Goal: Information Seeking & Learning: Learn about a topic

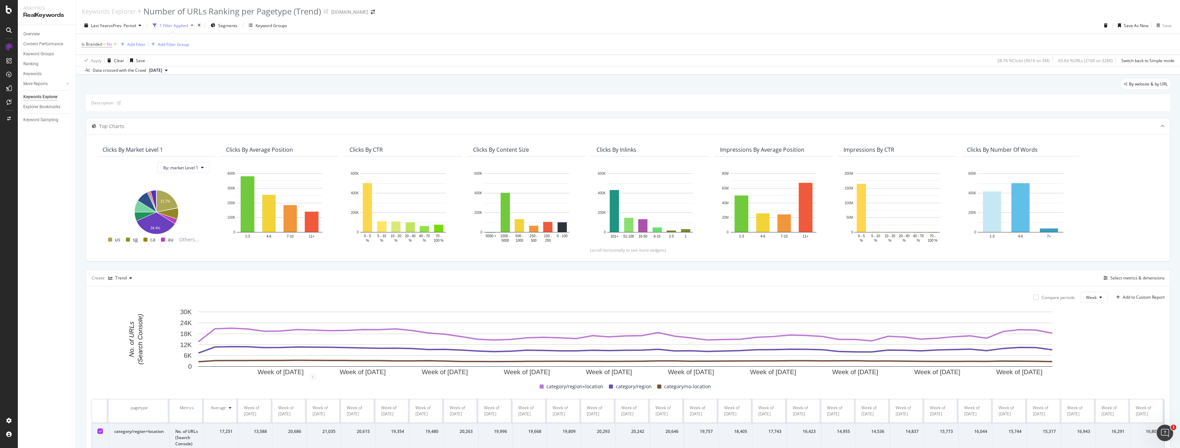
scroll to position [103, 0]
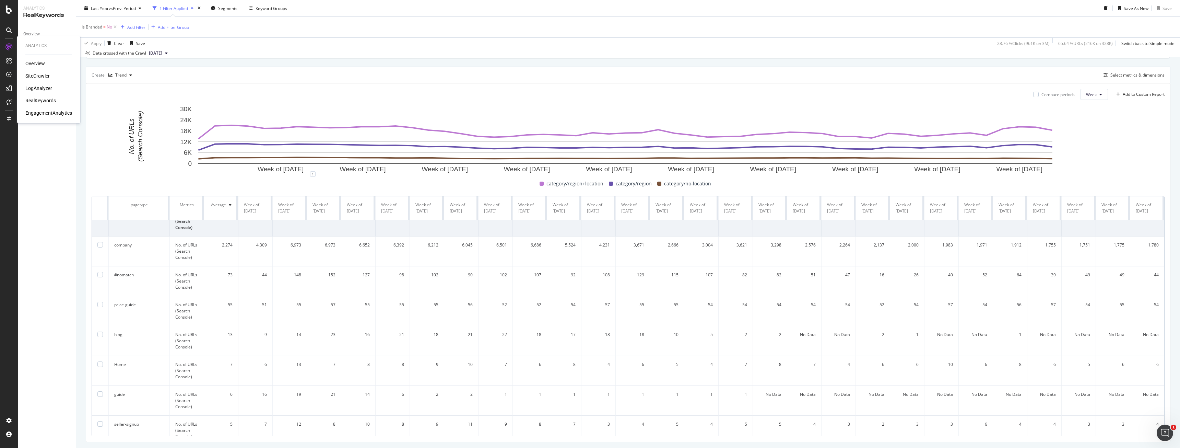
click at [44, 111] on div "EngagementAnalytics" at bounding box center [48, 112] width 47 height 7
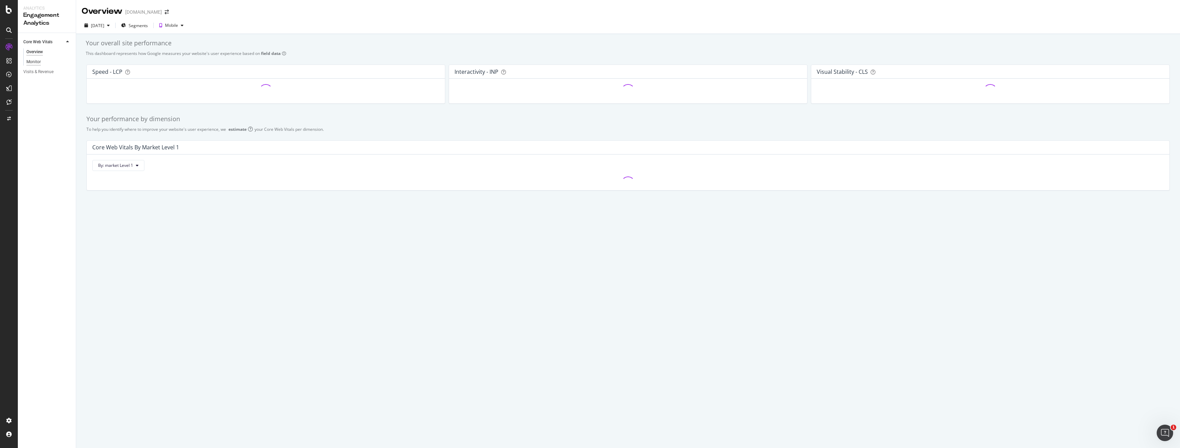
click at [40, 62] on div "Monitor" at bounding box center [33, 61] width 14 height 7
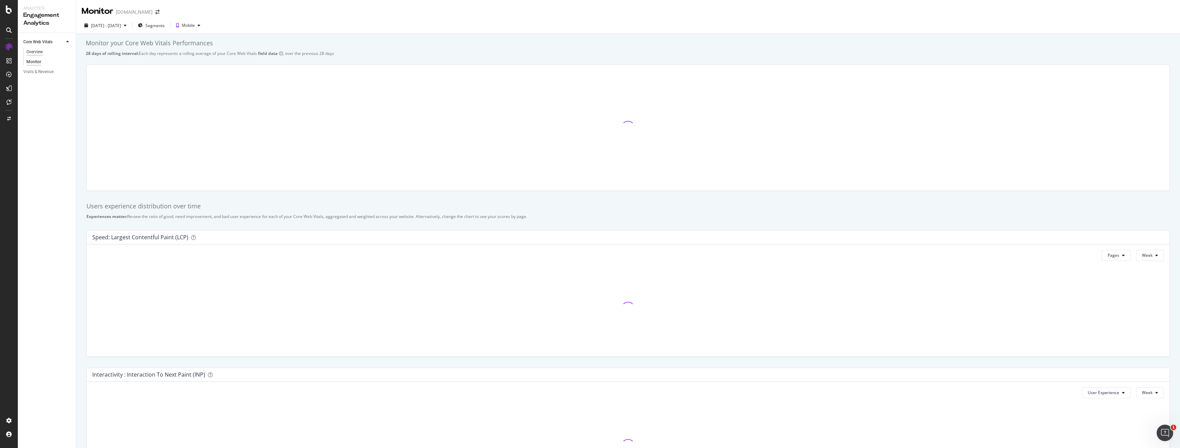
click at [36, 49] on div "Overview" at bounding box center [34, 51] width 16 height 7
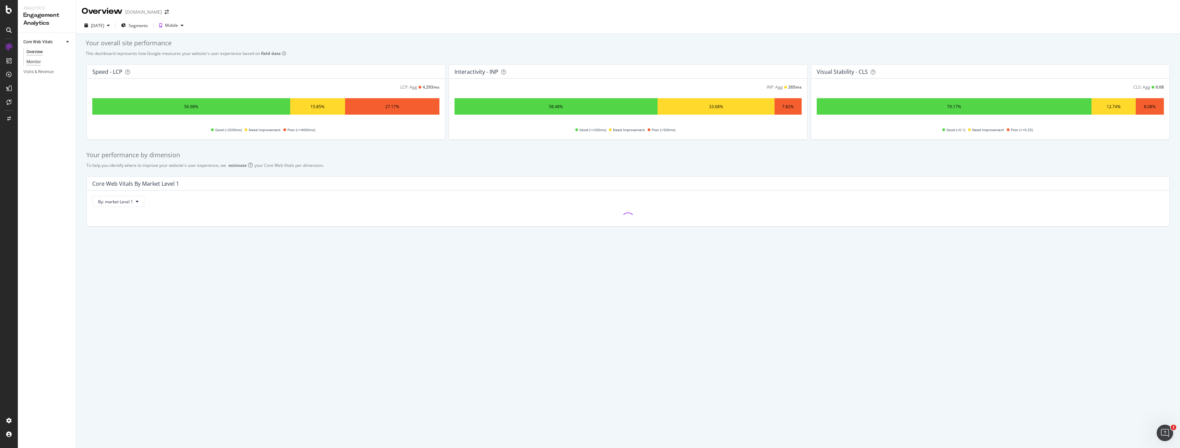
click at [28, 59] on div "Monitor" at bounding box center [33, 61] width 14 height 7
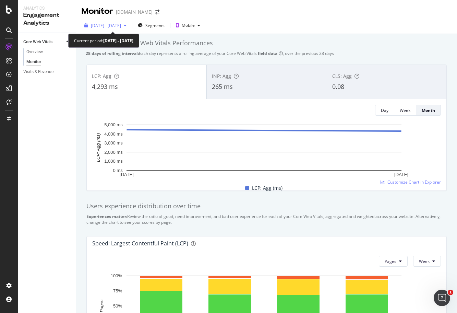
click at [112, 24] on span "[DATE] - [DATE]" at bounding box center [106, 26] width 30 height 6
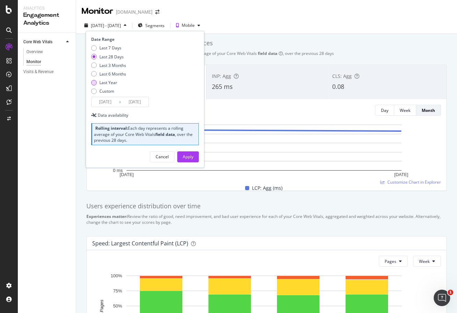
click at [111, 84] on div "Last Year" at bounding box center [108, 83] width 18 height 6
type input "[DATE]"
click at [190, 158] on div "Apply" at bounding box center [188, 157] width 11 height 6
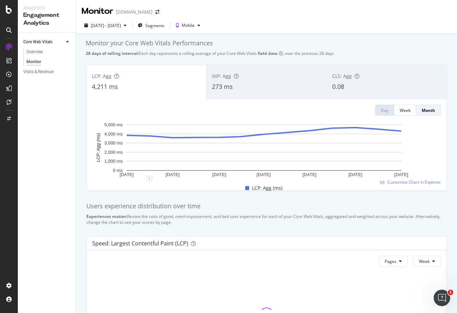
click at [247, 93] on div "INP: Agg 273 ms" at bounding box center [267, 82] width 120 height 31
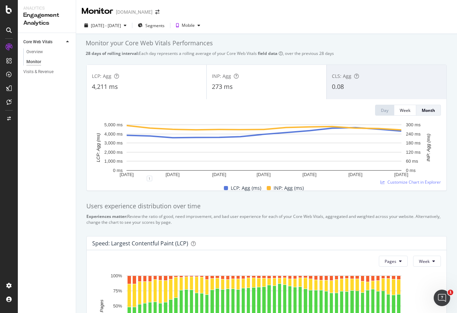
click at [373, 85] on div "0.08" at bounding box center [386, 86] width 109 height 9
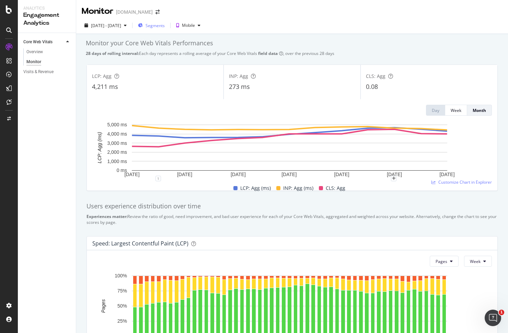
click at [165, 26] on span "Segments" at bounding box center [154, 26] width 19 height 6
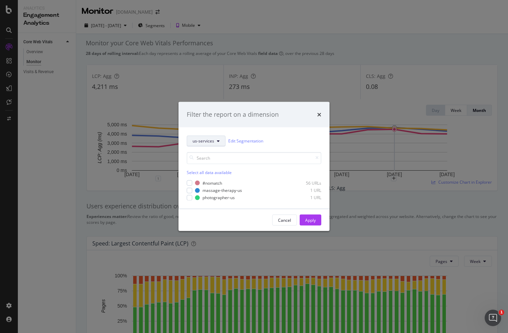
click at [210, 144] on button "us-services" at bounding box center [206, 140] width 39 height 11
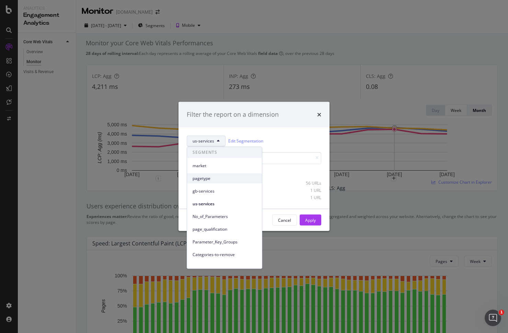
click at [217, 181] on span "pagetype" at bounding box center [224, 178] width 64 height 6
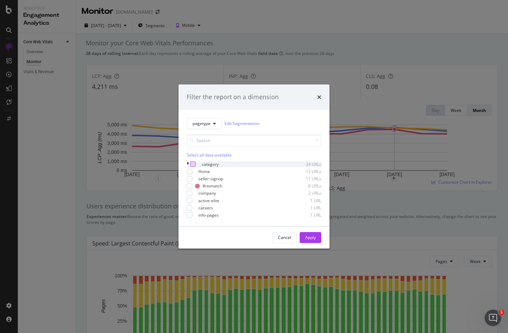
click at [195, 163] on div "modal" at bounding box center [192, 163] width 5 height 5
click at [319, 237] on button "Apply" at bounding box center [310, 237] width 22 height 11
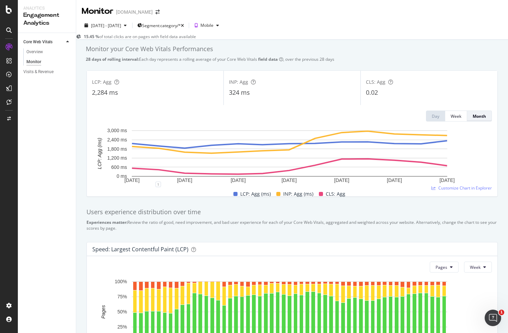
click at [472, 119] on div "Month" at bounding box center [478, 116] width 13 height 6
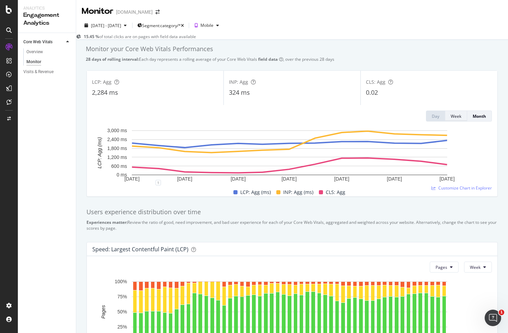
click at [445, 117] on button "Week" at bounding box center [456, 115] width 22 height 11
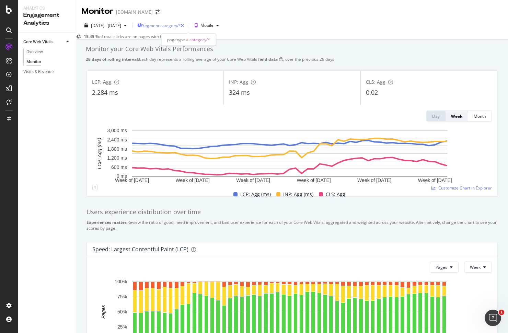
click at [181, 23] on span "Segment: category/*" at bounding box center [161, 26] width 39 height 6
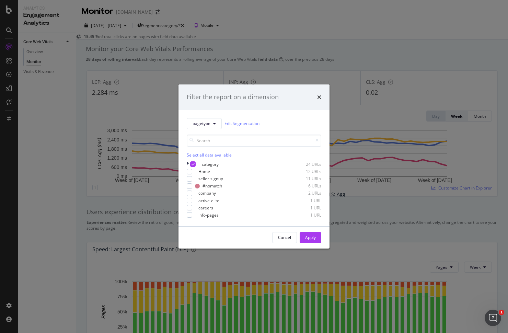
click at [337, 32] on div "Filter the report on a dimension pagetype Edit Segmentation Select all data ava…" at bounding box center [254, 166] width 508 height 333
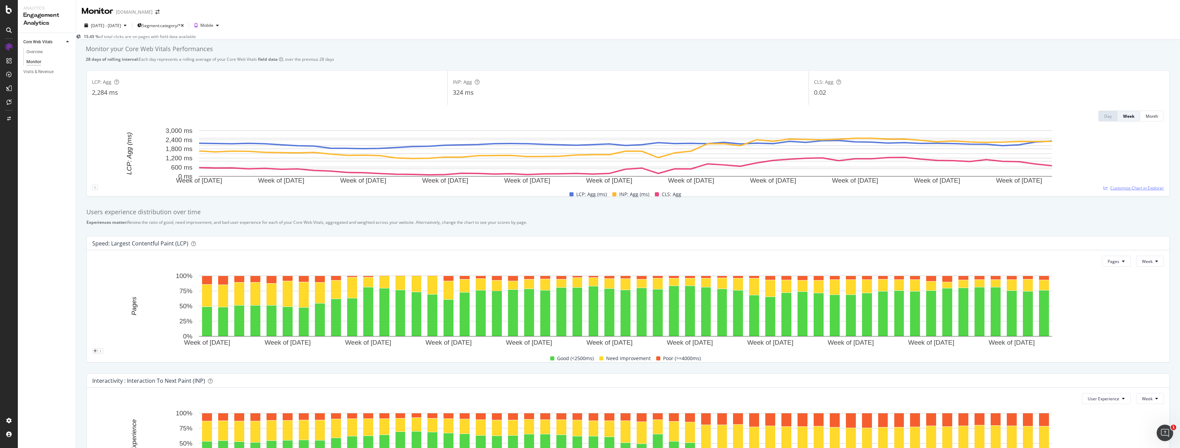
click at [1134, 189] on span "Customize Chart in Explorer" at bounding box center [1137, 188] width 54 height 6
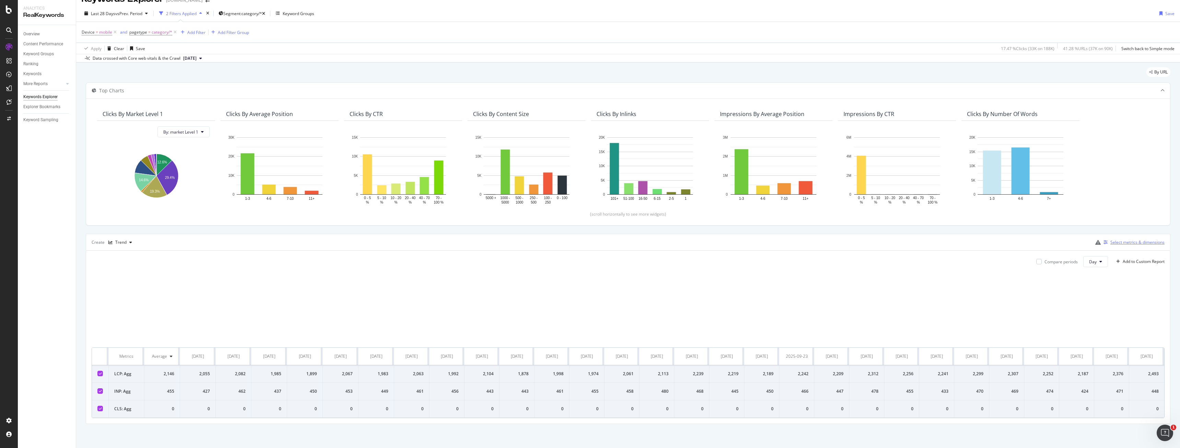
scroll to position [33, 0]
click at [1114, 239] on div "Select metrics & dimensions" at bounding box center [1137, 242] width 54 height 6
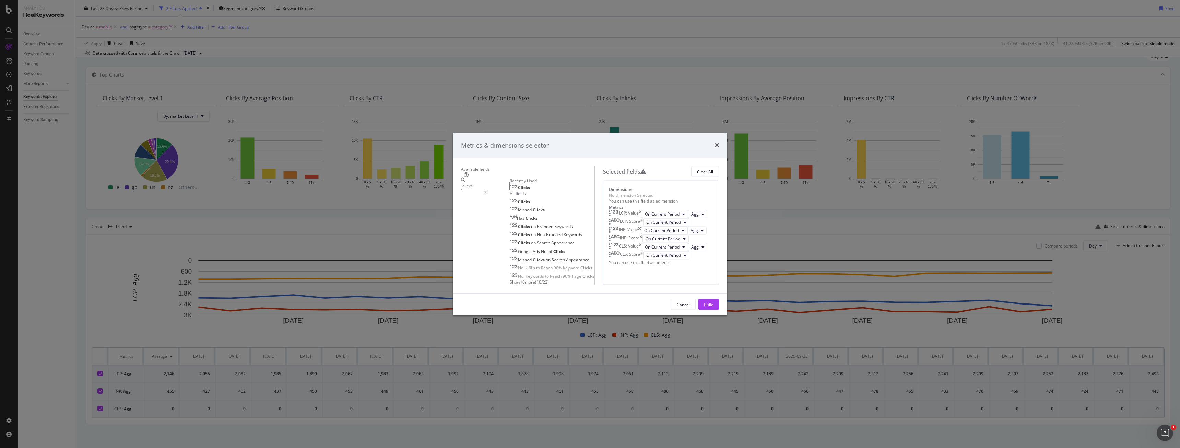
type input "clicks"
click at [510, 183] on div "Clicks" at bounding box center [552, 186] width 85 height 7
click at [510, 185] on div "Clicks" at bounding box center [520, 187] width 20 height 5
click at [713, 307] on div "Build" at bounding box center [709, 304] width 10 height 6
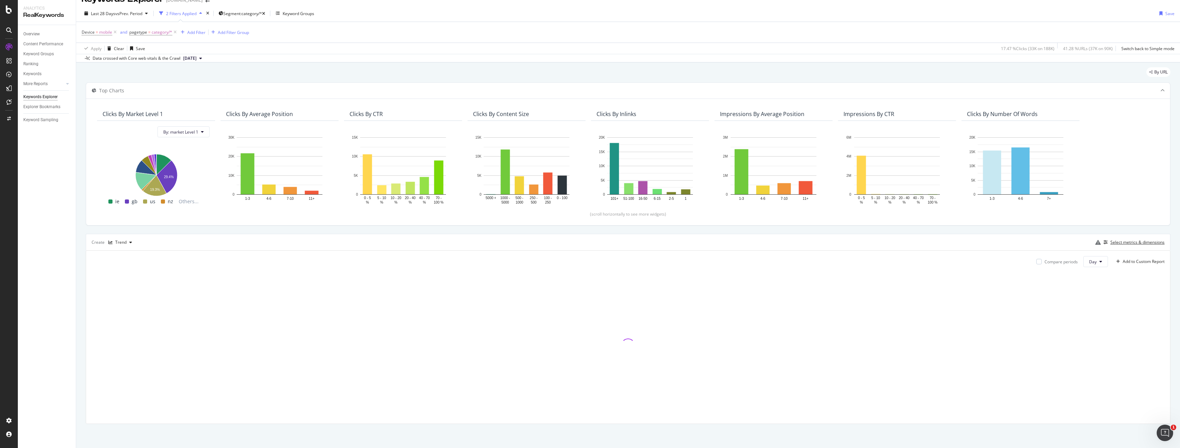
scroll to position [12, 0]
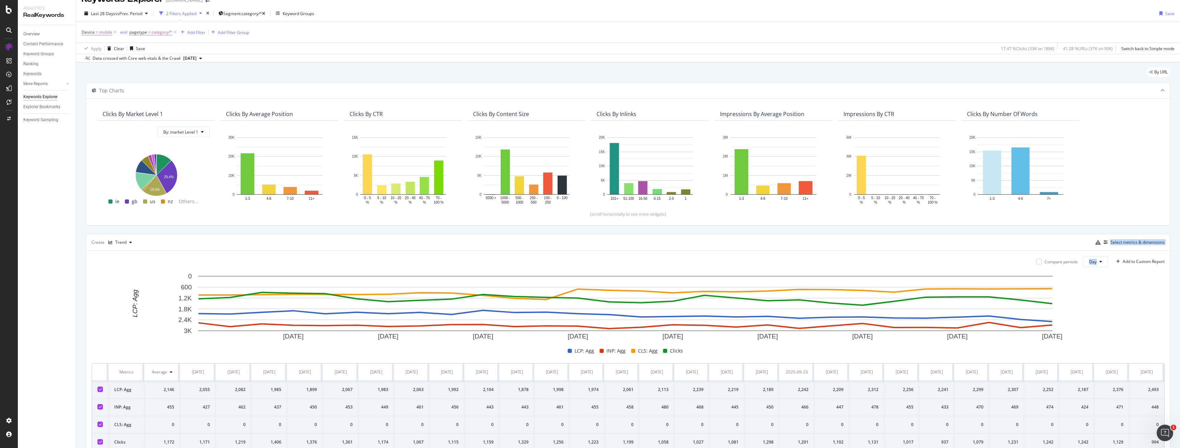
click at [1095, 250] on div "Top Charts Clicks By market Level 1 By: market Level 1 Hold CTRL while clicking…" at bounding box center [628, 269] width 1084 height 375
click at [1094, 251] on div "Top Charts Clicks By market Level 1 By: market Level 1 Hold CTRL while clicking…" at bounding box center [628, 269] width 1084 height 375
click at [1089, 259] on span "Day" at bounding box center [1093, 262] width 8 height 6
click at [1090, 287] on span "Week" at bounding box center [1089, 288] width 12 height 6
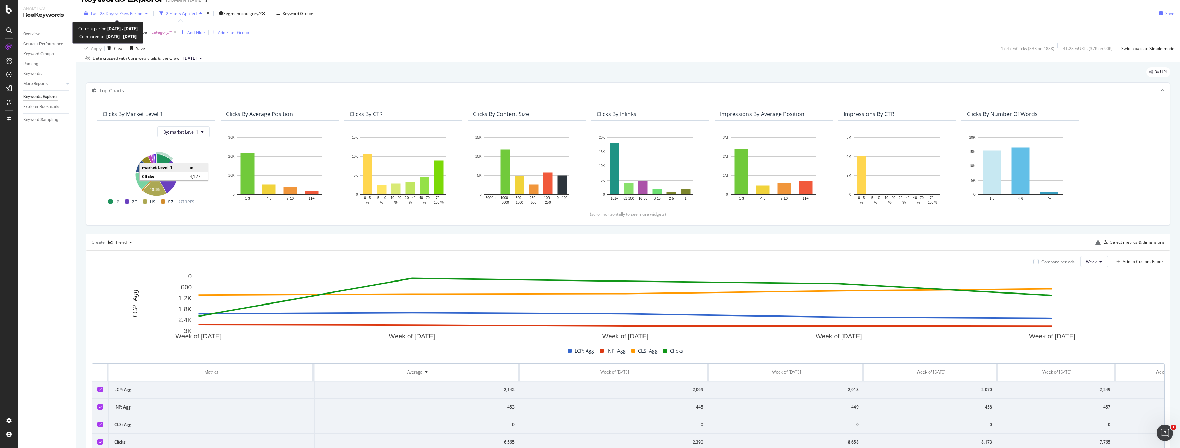
click at [109, 18] on div "Last 28 Days vs Prev. Period" at bounding box center [116, 13] width 69 height 10
click at [110, 60] on div "Last 6 Months" at bounding box center [112, 62] width 27 height 6
type input "[DATE]"
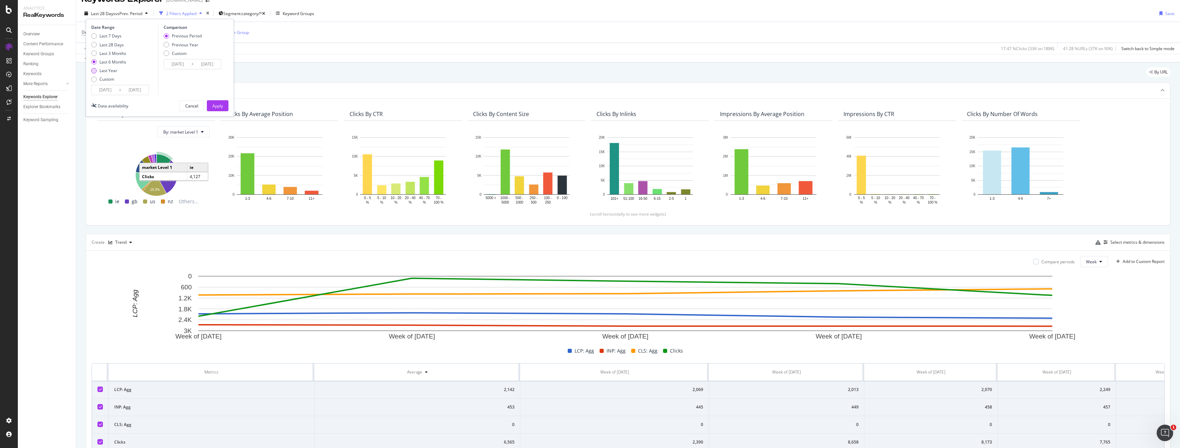
click at [112, 73] on div "Last Year" at bounding box center [108, 71] width 18 height 6
type input "[DATE]"
click at [216, 107] on div "Apply" at bounding box center [217, 106] width 11 height 6
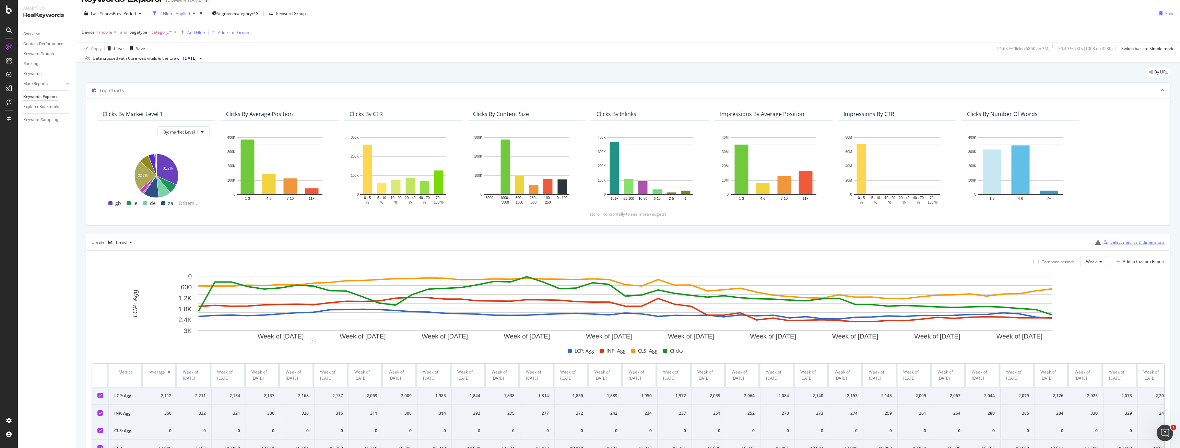
click at [1130, 244] on div "Select metrics & dimensions" at bounding box center [1137, 242] width 54 height 6
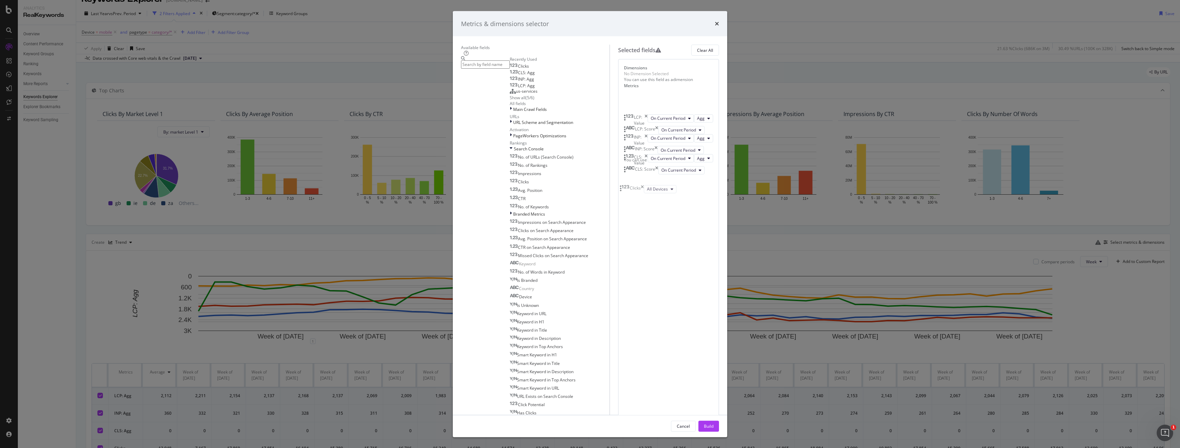
drag, startPoint x: 673, startPoint y: 290, endPoint x: 667, endPoint y: 191, distance: 99.6
click at [667, 191] on body "Analytics RealKeywords Overview Content Performance Keyword Groups Ranking Keyw…" at bounding box center [590, 224] width 1180 height 448
click at [713, 423] on div "Build" at bounding box center [709, 426] width 10 height 6
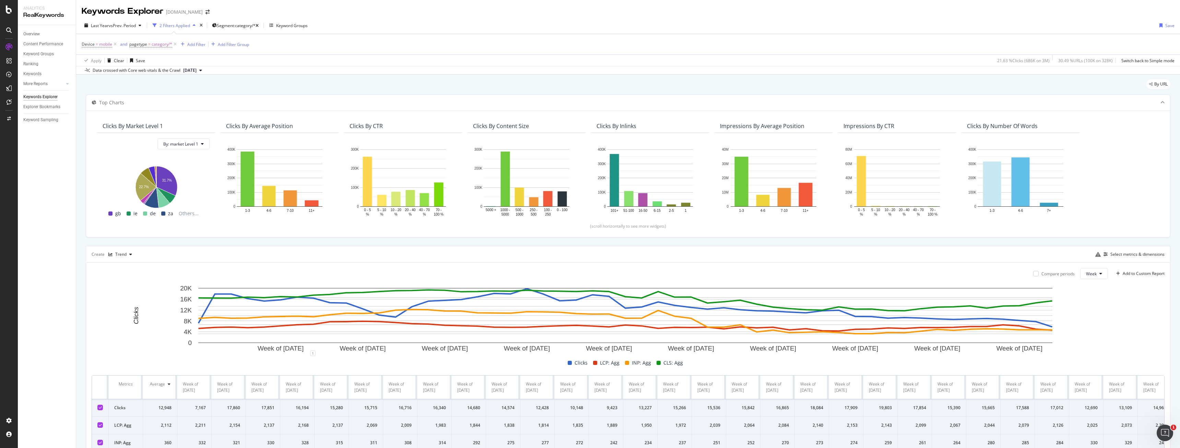
click at [1134, 258] on div "Select metrics & dimensions" at bounding box center [1129, 254] width 69 height 8
click at [1134, 257] on div "Select metrics & dimensions" at bounding box center [1137, 254] width 54 height 6
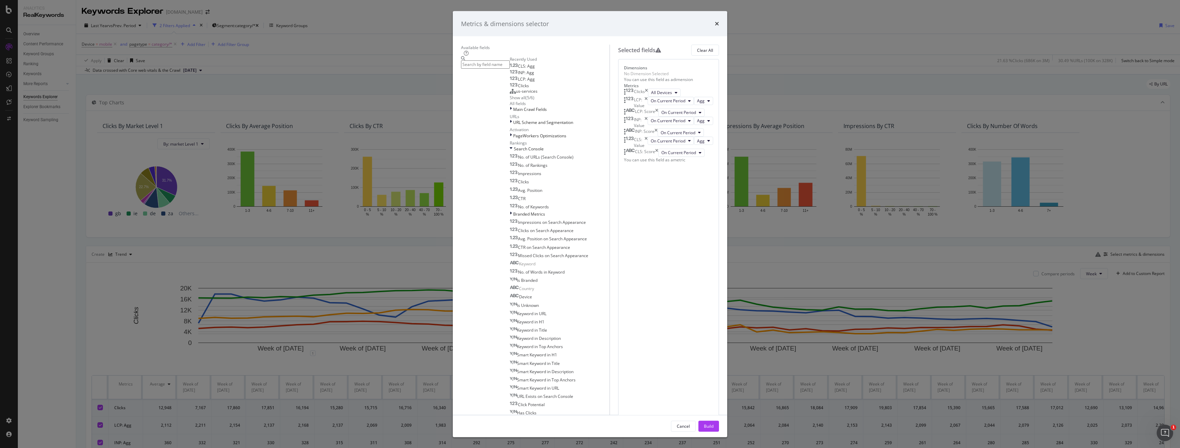
scroll to position [206, 0]
click at [719, 26] on icon "times" at bounding box center [717, 23] width 4 height 5
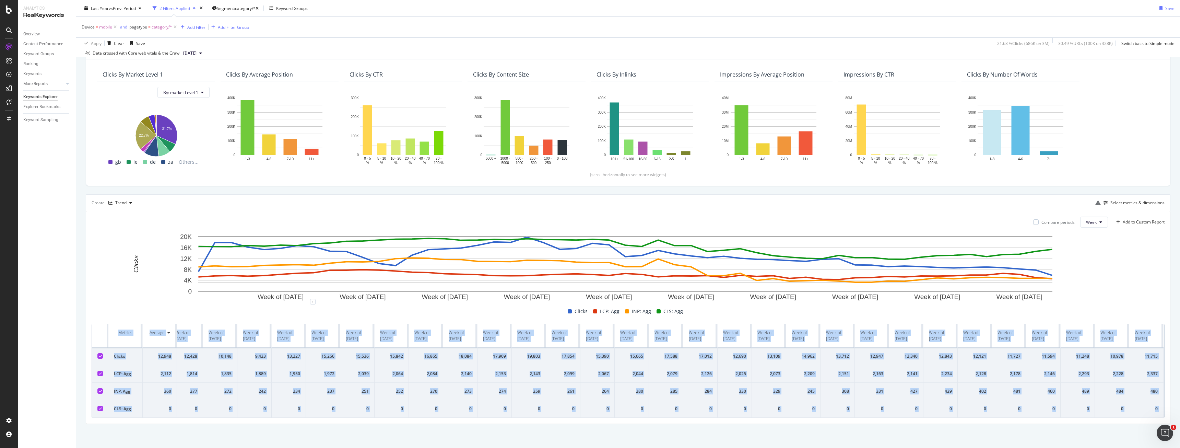
scroll to position [0, 836]
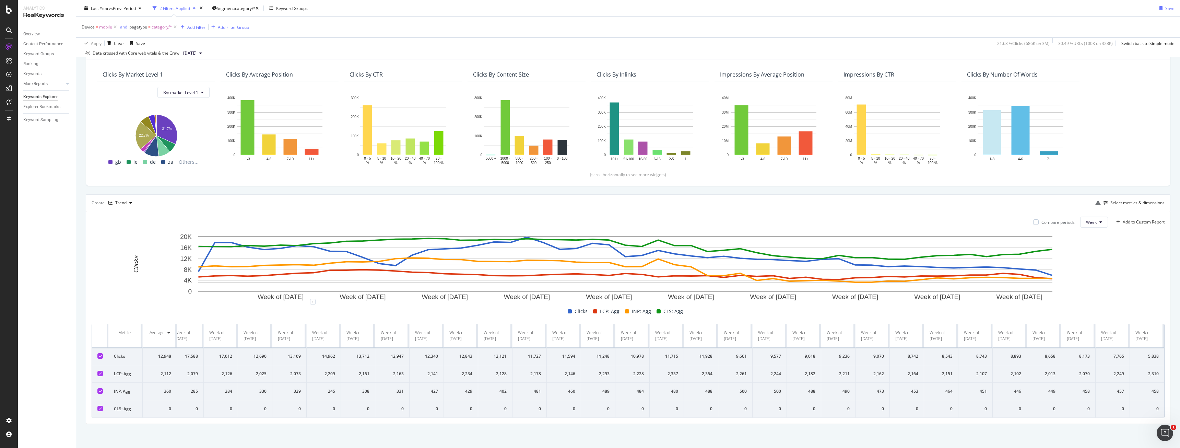
drag, startPoint x: 113, startPoint y: 326, endPoint x: 1179, endPoint y: 408, distance: 1069.8
click at [1179, 408] on div "Keywords Explorer [DOMAIN_NAME] Last Year vs Prev. Period 2 Filters Applied Seg…" at bounding box center [628, 224] width 1104 height 448
click at [211, 216] on div "Compare periods Week Add to Custom Report" at bounding box center [628, 221] width 1073 height 11
click at [122, 201] on div "Trend" at bounding box center [120, 203] width 11 height 4
click at [131, 211] on div "Table" at bounding box center [127, 209] width 11 height 6
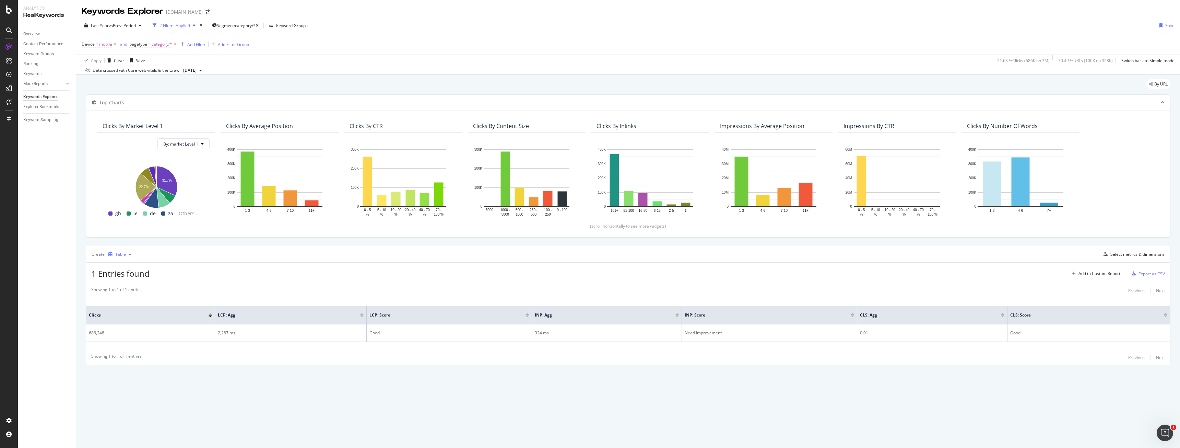
click at [119, 255] on div "Table" at bounding box center [120, 254] width 11 height 4
click at [1123, 255] on div "Select metrics & dimensions" at bounding box center [1137, 254] width 54 height 6
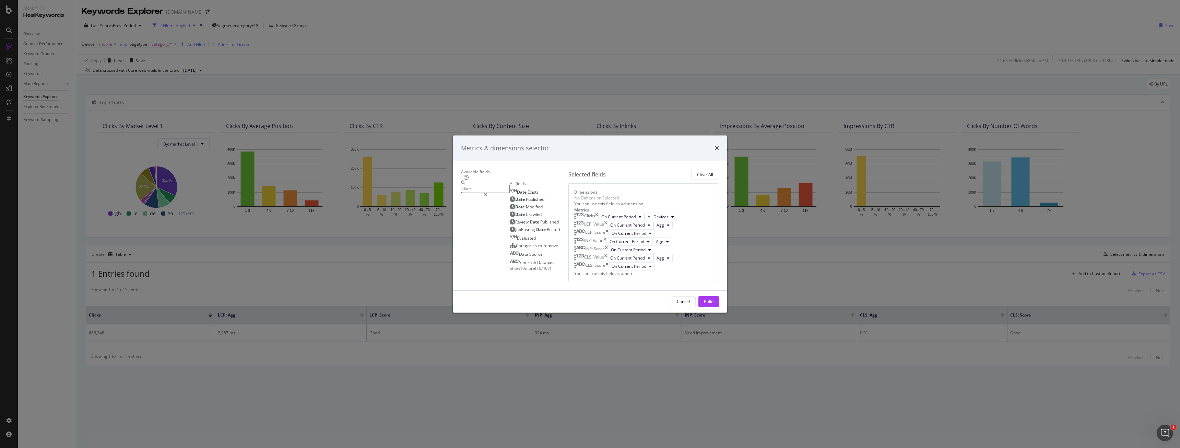
type input "date"
click at [863, 418] on div "Metrics & dimensions selector Available fields date All fields Date Exists Date…" at bounding box center [590, 224] width 1180 height 448
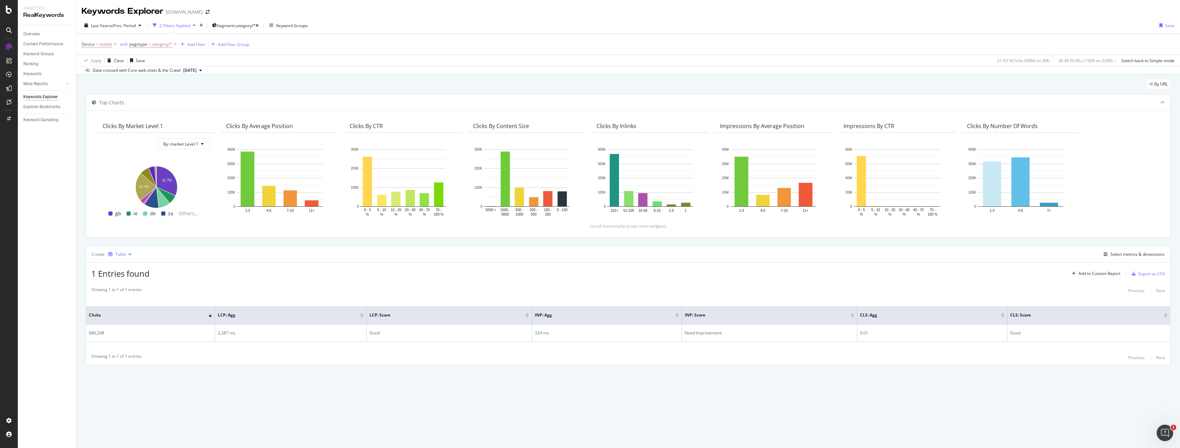
click at [120, 253] on div "Table" at bounding box center [120, 254] width 11 height 4
click at [129, 276] on div "Trend" at bounding box center [127, 277] width 11 height 6
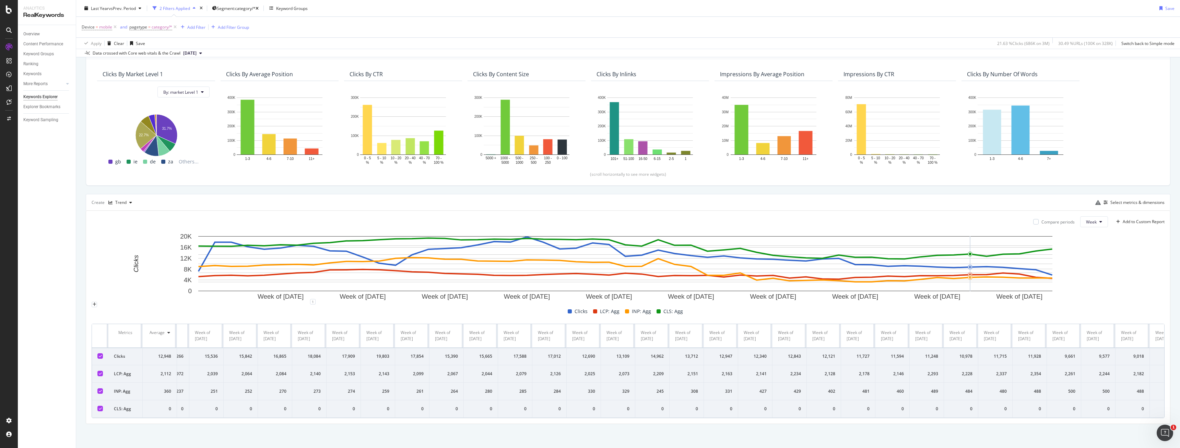
scroll to position [0, 836]
drag, startPoint x: 115, startPoint y: 326, endPoint x: 1178, endPoint y: 416, distance: 1067.3
click at [1178, 416] on div "Keywords Explorer [DOMAIN_NAME] Last Year vs Prev. Period 2 Filters Applied Seg…" at bounding box center [628, 224] width 1104 height 448
copy thead
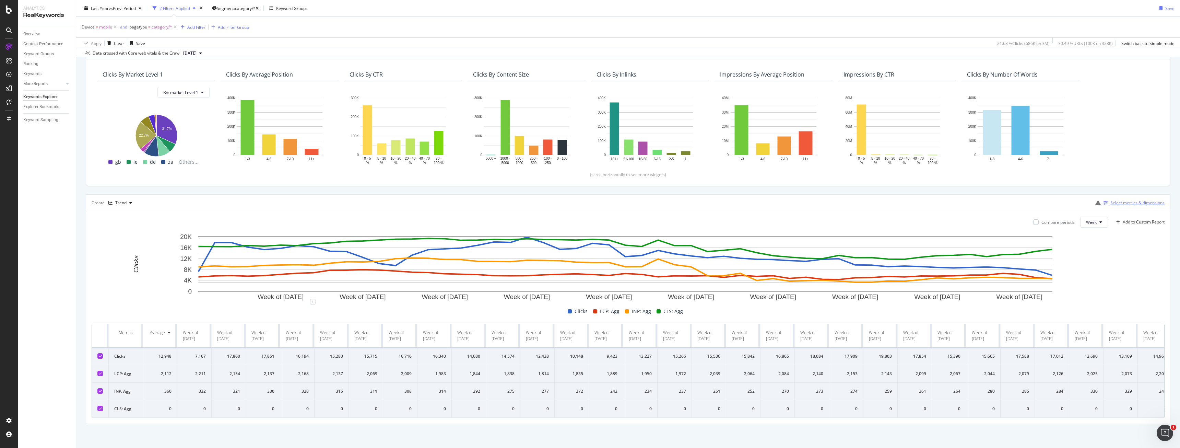
click at [1121, 199] on button "Select metrics & dimensions" at bounding box center [1133, 203] width 64 height 8
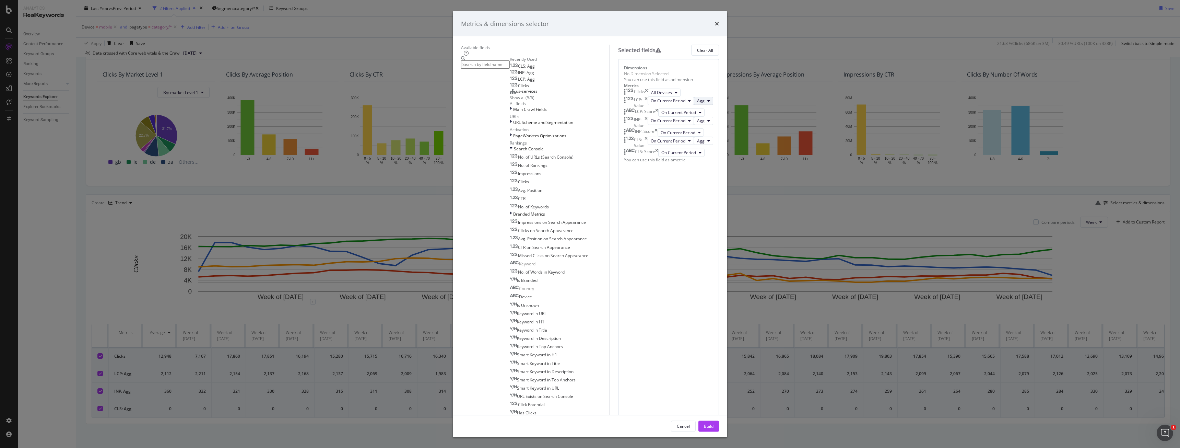
click at [697, 104] on span "Agg" at bounding box center [701, 101] width 8 height 6
click at [1134, 263] on div "Metrics & dimensions selector Available fields Recently Used CLS: Agg INP: Agg …" at bounding box center [590, 224] width 1180 height 448
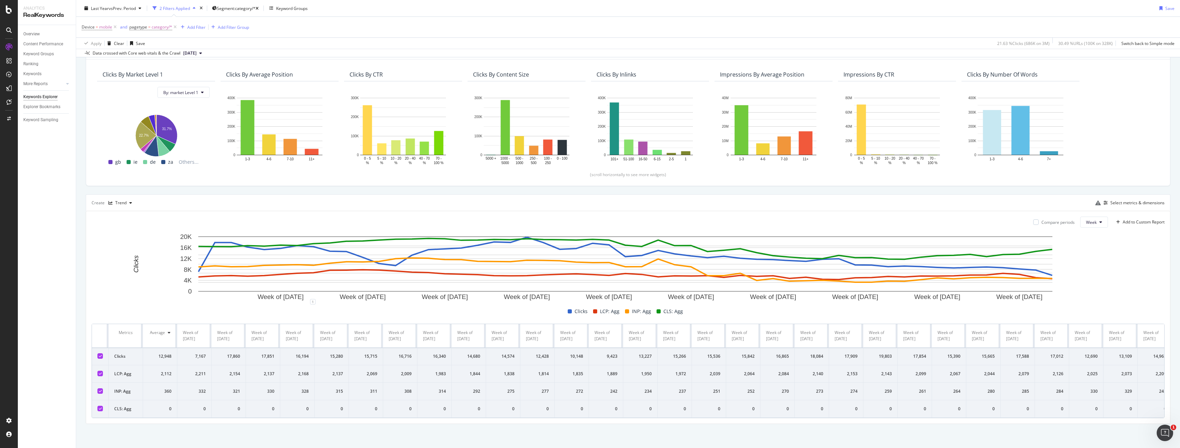
click at [1140, 199] on div "Select metrics & dimensions" at bounding box center [1129, 203] width 69 height 8
click at [1137, 200] on div "Select metrics & dimensions" at bounding box center [1137, 203] width 54 height 6
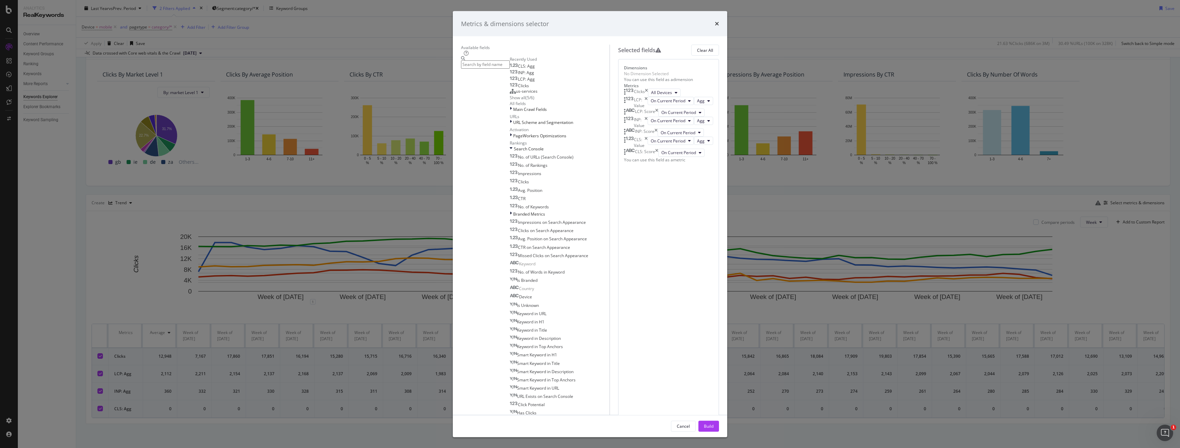
scroll to position [54, 0]
click at [672, 145] on button "On Current Period" at bounding box center [670, 140] width 46 height 8
click at [713, 162] on div "Clicks All Devices LCP: Value On Current Period Agg LCP: Score On Current Perio…" at bounding box center [668, 125] width 89 height 74
click at [672, 156] on button "On Current Period" at bounding box center [681, 152] width 46 height 8
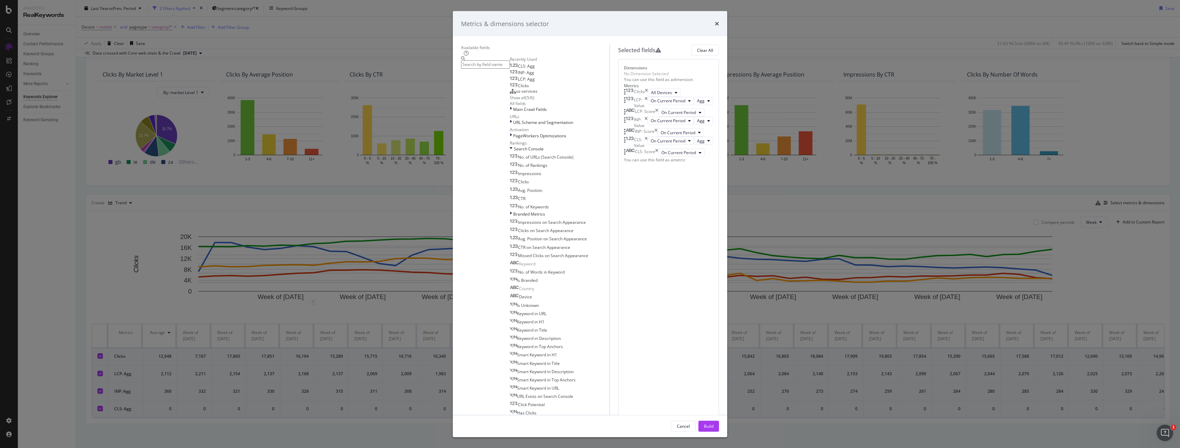
click at [135, 268] on div "Metrics & dimensions selector Available fields Recently Used CLS: Agg INP: Agg …" at bounding box center [590, 224] width 1180 height 448
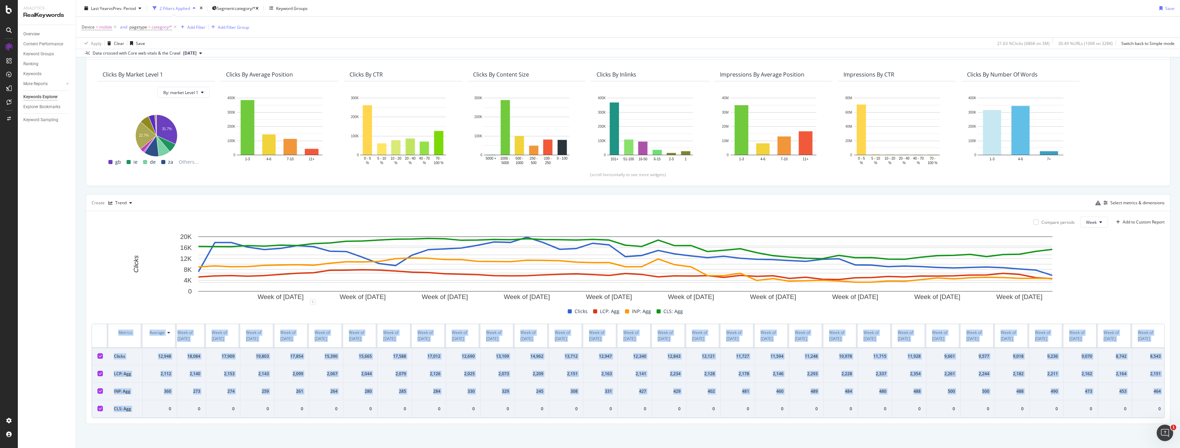
scroll to position [0, 836]
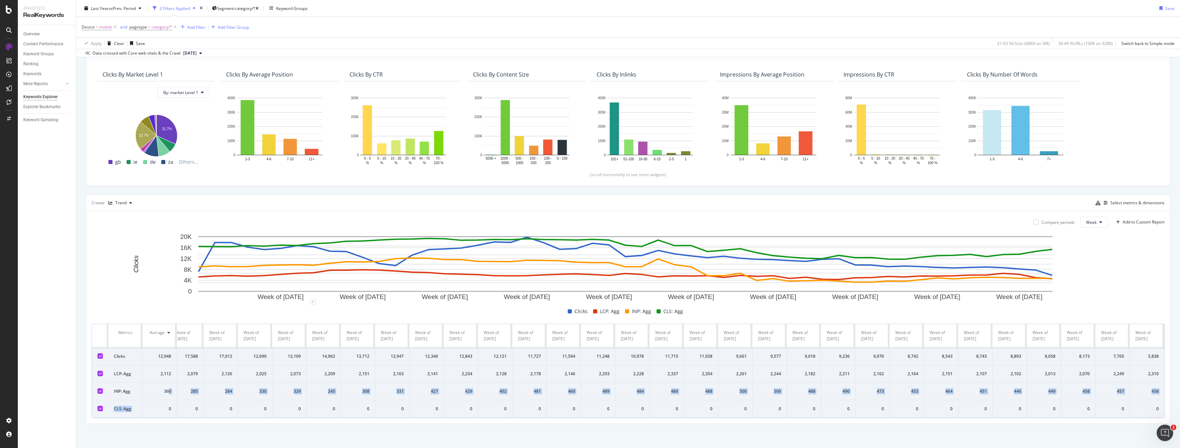
drag, startPoint x: 170, startPoint y: 402, endPoint x: 168, endPoint y: 394, distance: 8.5
click at [168, 394] on tbody "Clicks 12,948 7,167 17,860 17,851 16,194 15,280 15,715 16,716 16,340 14,680 14,…" at bounding box center [212, 382] width 1903 height 70
click at [179, 374] on td "2,079" at bounding box center [186, 373] width 34 height 17
click at [1090, 219] on span "Week" at bounding box center [1091, 222] width 11 height 6
click at [1119, 247] on rect "A chart." at bounding box center [626, 267] width 1068 height 69
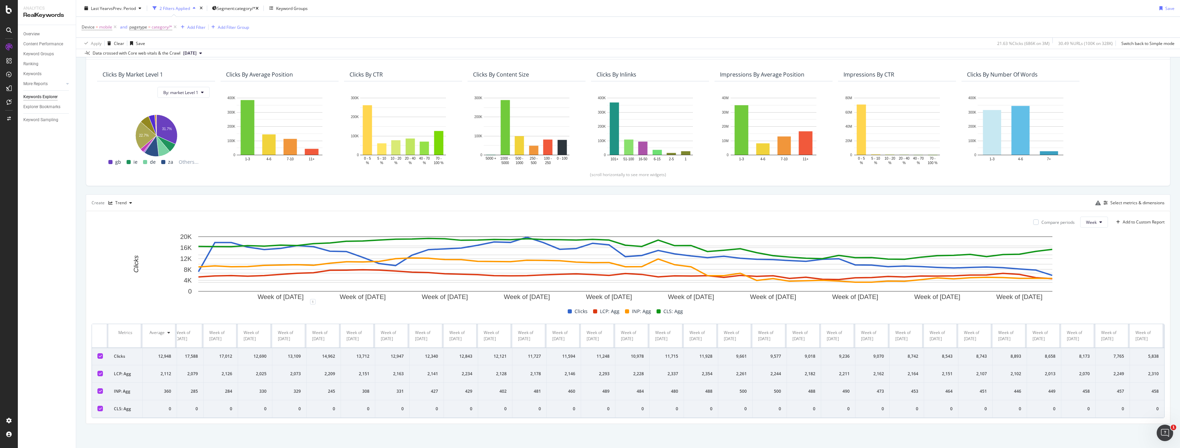
click at [1114, 203] on div "Select metrics & dimensions" at bounding box center [1129, 203] width 69 height 8
click at [1114, 200] on div "Select metrics & dimensions" at bounding box center [1137, 203] width 54 height 6
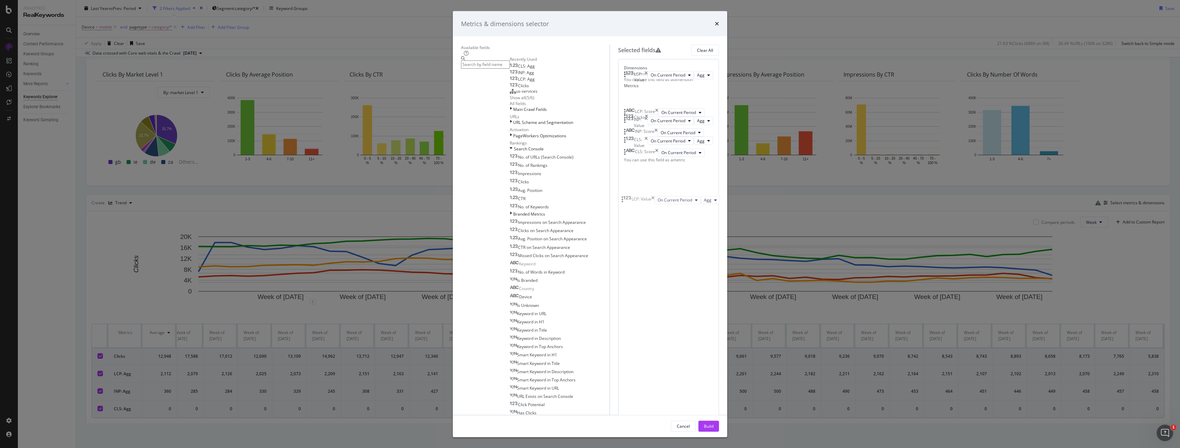
drag, startPoint x: 675, startPoint y: 217, endPoint x: 672, endPoint y: 204, distance: 13.9
click at [672, 204] on body "Analytics RealKeywords Overview Content Performance Keyword Groups Ranking Keyw…" at bounding box center [590, 224] width 1180 height 448
click at [497, 68] on input "modal" at bounding box center [485, 64] width 49 height 8
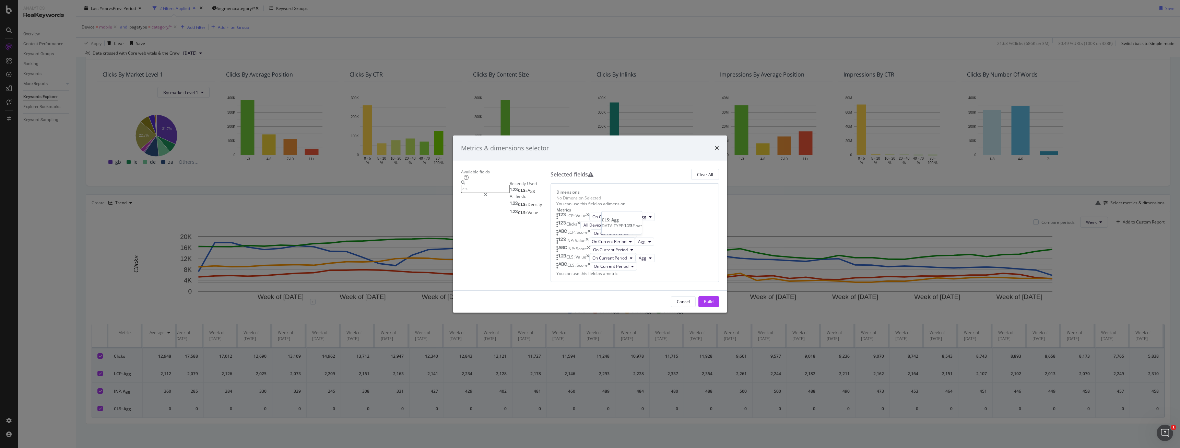
type input "cls"
drag, startPoint x: 480, startPoint y: 168, endPoint x: 653, endPoint y: 157, distance: 172.9
click at [653, 169] on div "Available fields cls Recently Used CLS: Agg All fields CLS: Density CLS: Value …" at bounding box center [590, 225] width 258 height 113
click at [510, 187] on div "CLS: Agg" at bounding box center [522, 189] width 25 height 5
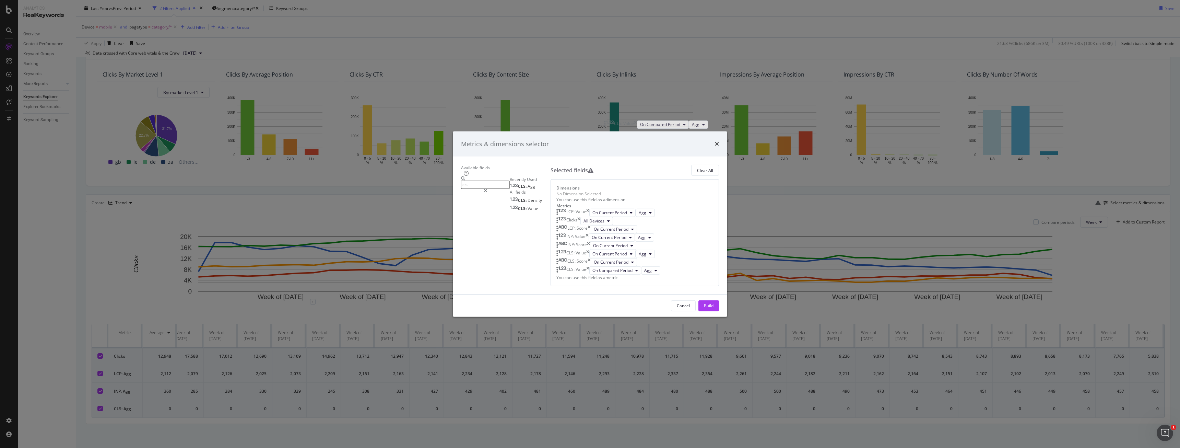
scroll to position [0, 0]
drag, startPoint x: 630, startPoint y: 311, endPoint x: 633, endPoint y: 150, distance: 161.2
click at [633, 150] on body "Analytics RealKeywords Overview Content Performance Keyword Groups Ranking Keyw…" at bounding box center [590, 224] width 1180 height 448
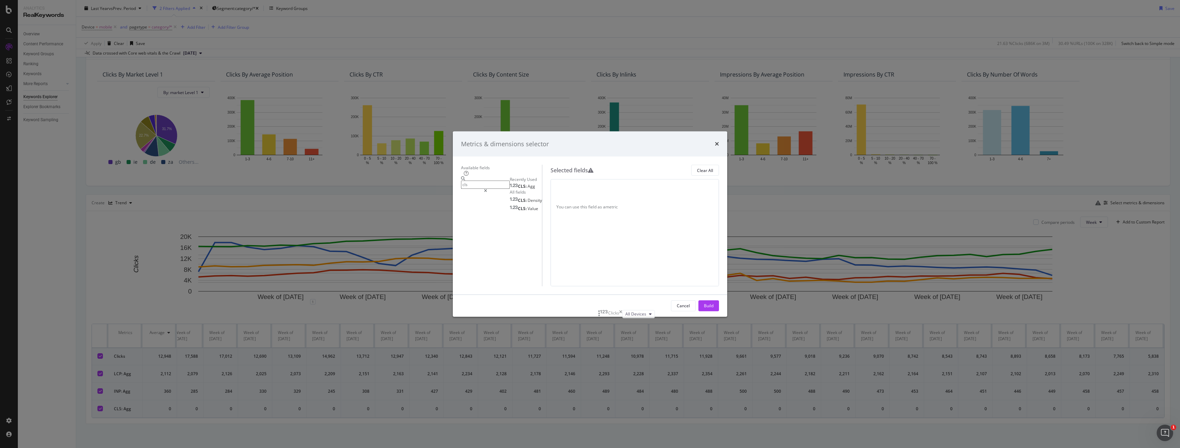
scroll to position [79, 0]
drag, startPoint x: 696, startPoint y: 213, endPoint x: 691, endPoint y: 289, distance: 76.2
click at [713, 308] on div "Build" at bounding box center [709, 305] width 10 height 6
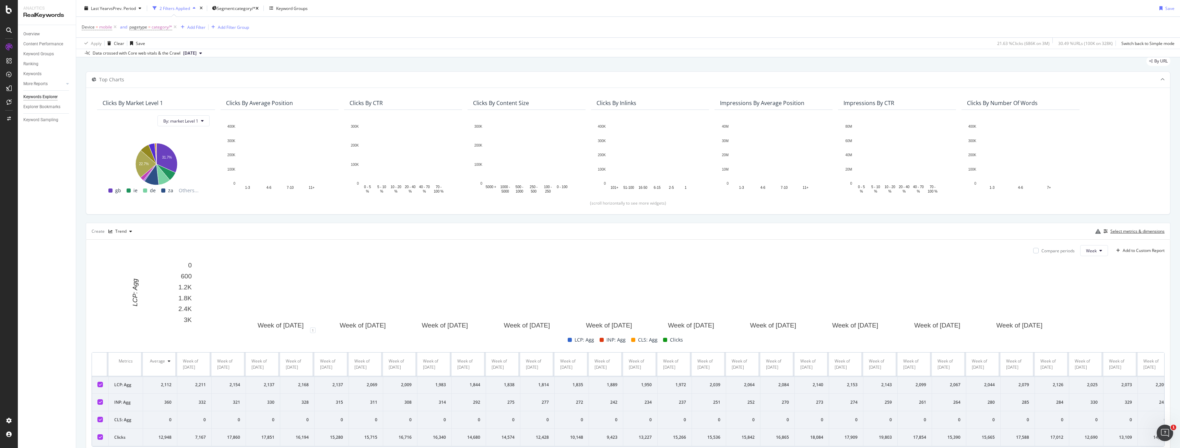
scroll to position [57, 0]
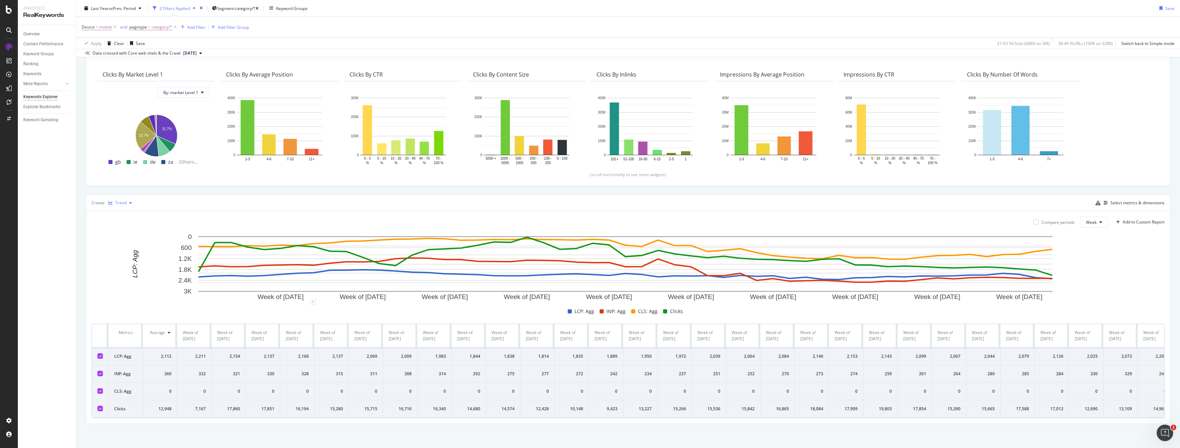
click at [131, 201] on icon "button" at bounding box center [130, 203] width 3 height 4
click at [1090, 219] on span "Week" at bounding box center [1091, 222] width 11 height 6
click at [1135, 200] on div "Select metrics & dimensions" at bounding box center [1137, 203] width 54 height 6
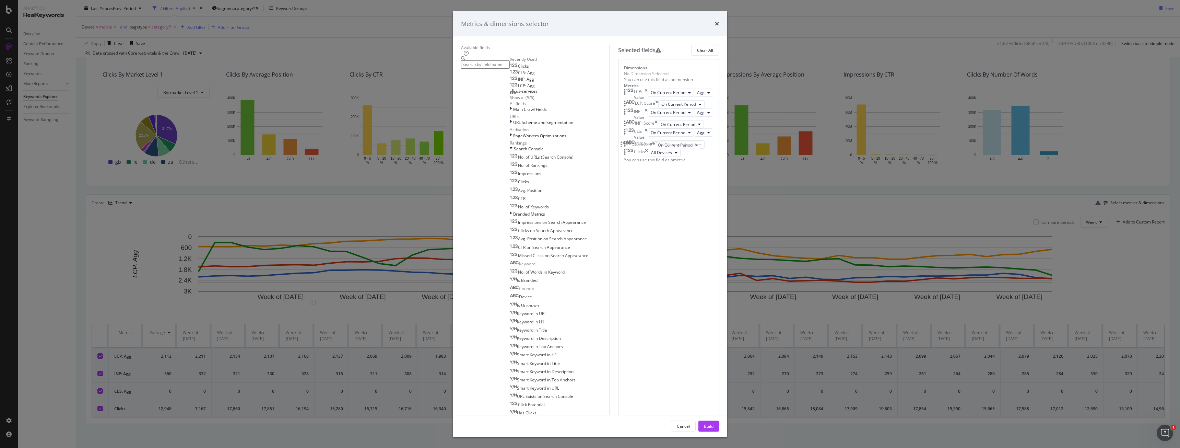
scroll to position [0, 0]
drag, startPoint x: 677, startPoint y: 266, endPoint x: 672, endPoint y: 183, distance: 82.4
click at [672, 183] on body "Analytics RealKeywords Overview Content Performance Keyword Groups Ranking Keyw…" at bounding box center [590, 224] width 1180 height 448
click at [713, 423] on div "Build" at bounding box center [709, 426] width 10 height 6
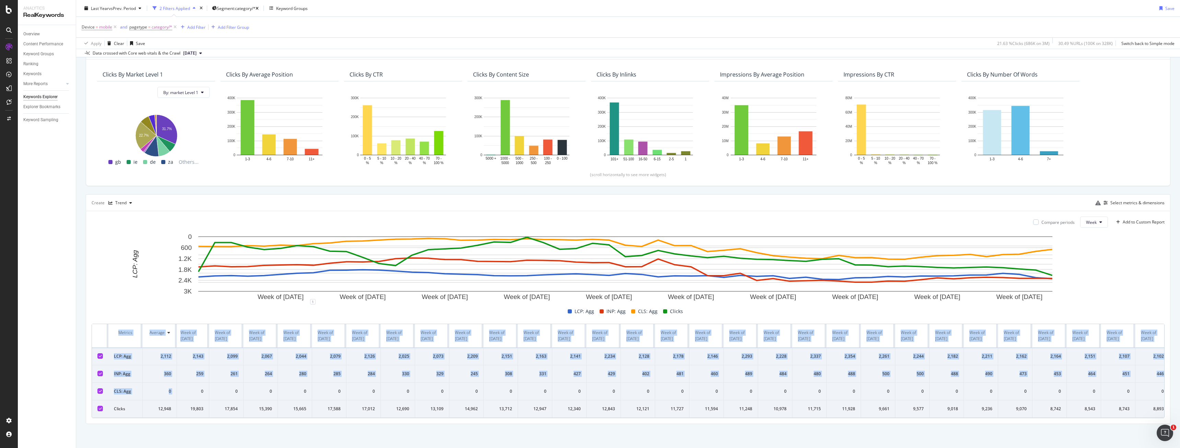
scroll to position [0, 836]
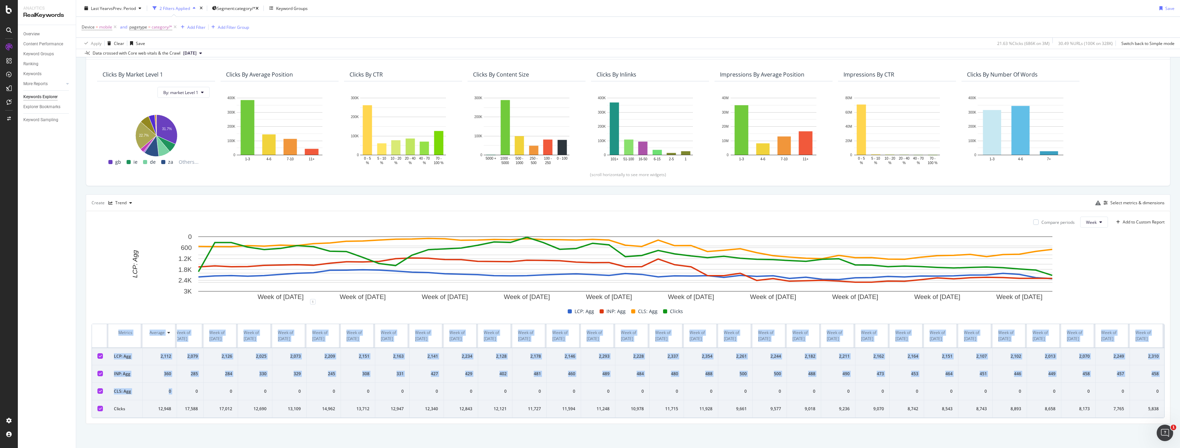
drag, startPoint x: 181, startPoint y: 387, endPoint x: 1179, endPoint y: 421, distance: 999.2
click at [1179, 421] on div "Keywords Explorer [DOMAIN_NAME] Last Year vs Prev. Period 2 Filters Applied Seg…" at bounding box center [628, 224] width 1104 height 448
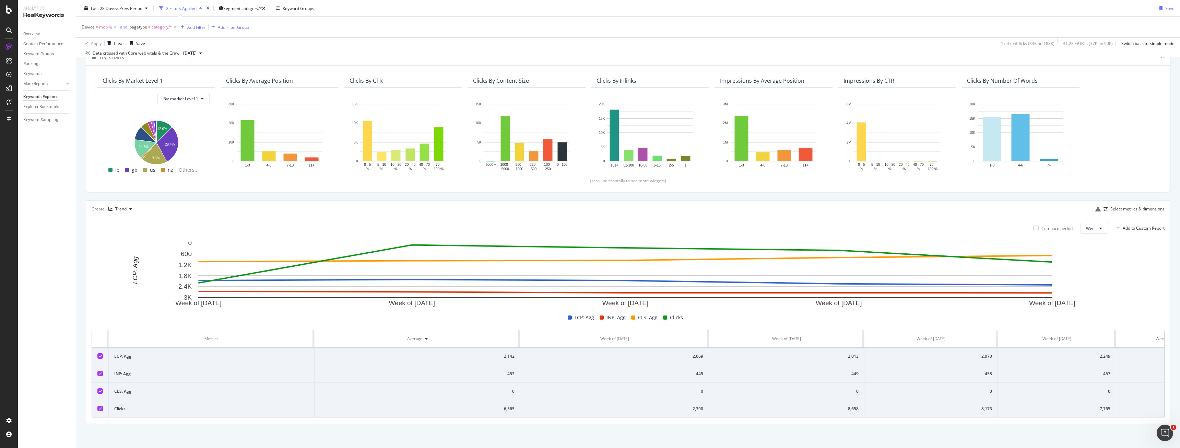
scroll to position [50, 0]
click at [302, 382] on td "CLS: Agg" at bounding box center [212, 390] width 206 height 17
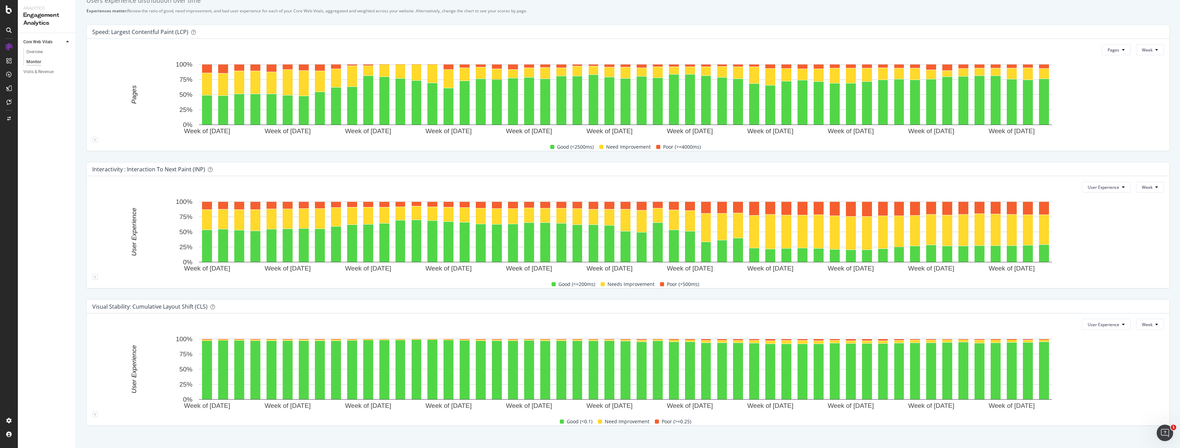
scroll to position [221, 0]
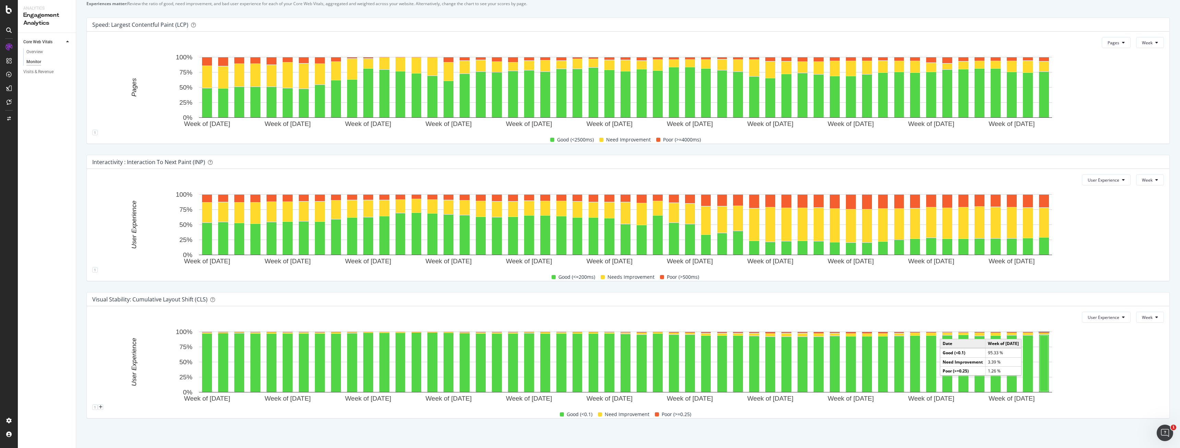
click at [1044, 332] on icon "Week of [DATE] Week of [DATE] Week of [DATE] Week of [DATE] Week of [DATE] Week…" at bounding box center [625, 366] width 1066 height 76
drag, startPoint x: 1044, startPoint y: 332, endPoint x: 1096, endPoint y: 347, distance: 54.7
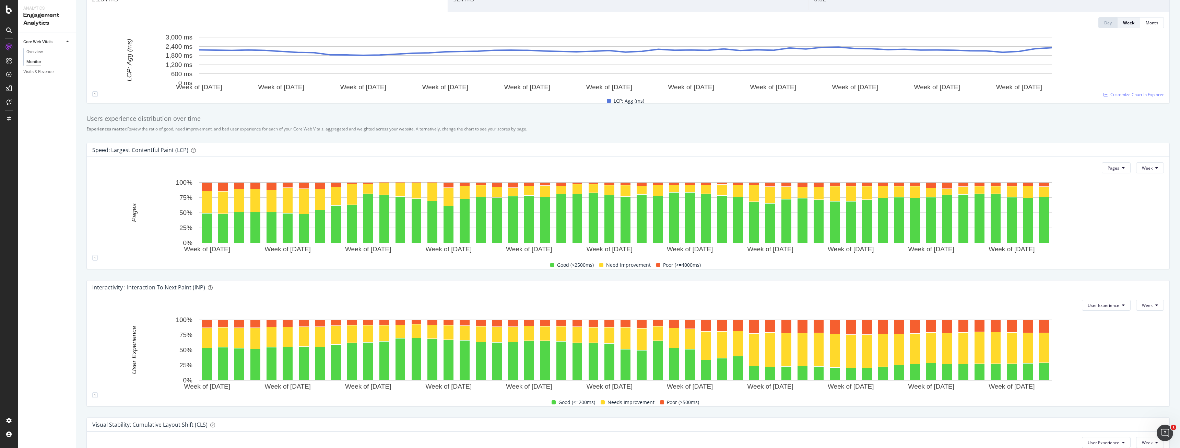
scroll to position [0, 0]
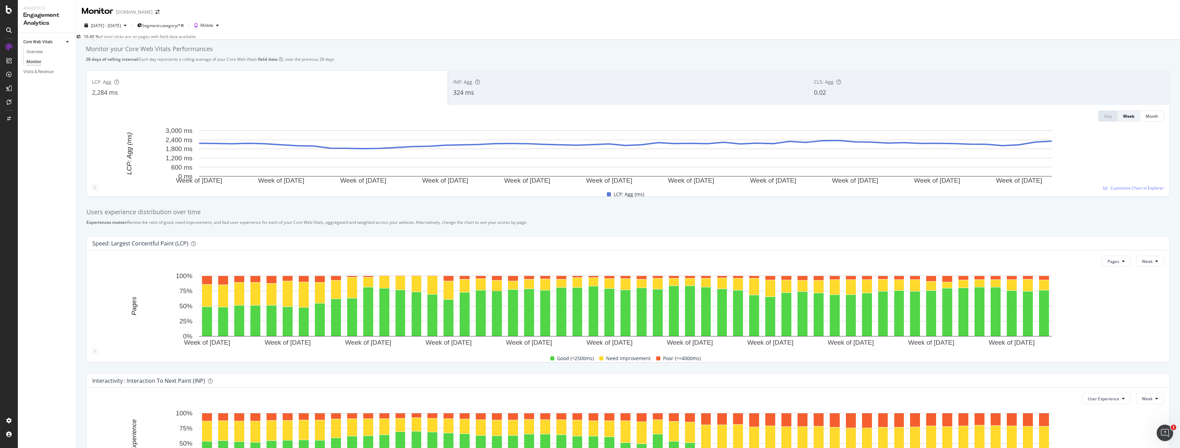
click at [524, 83] on div "INP: Agg" at bounding box center [628, 82] width 350 height 7
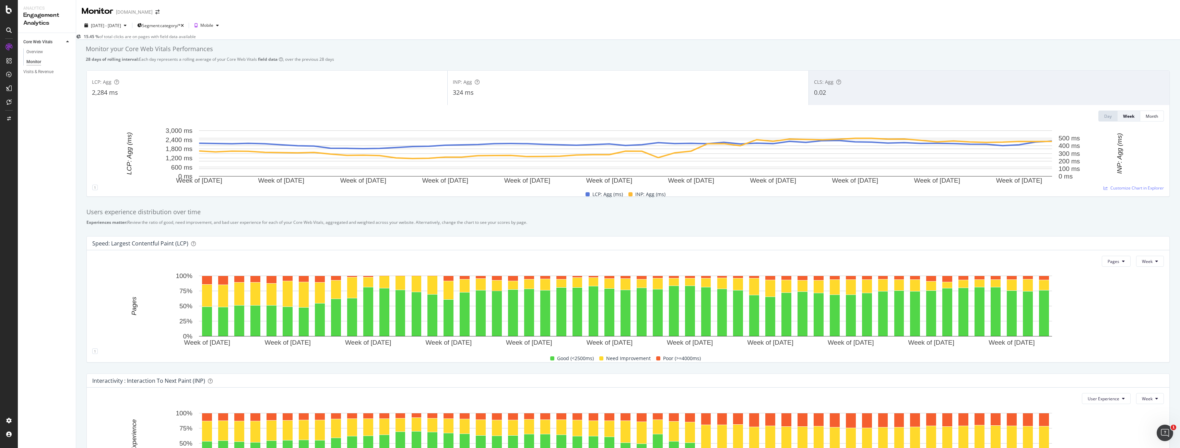
click at [901, 95] on div "0.02" at bounding box center [989, 92] width 350 height 9
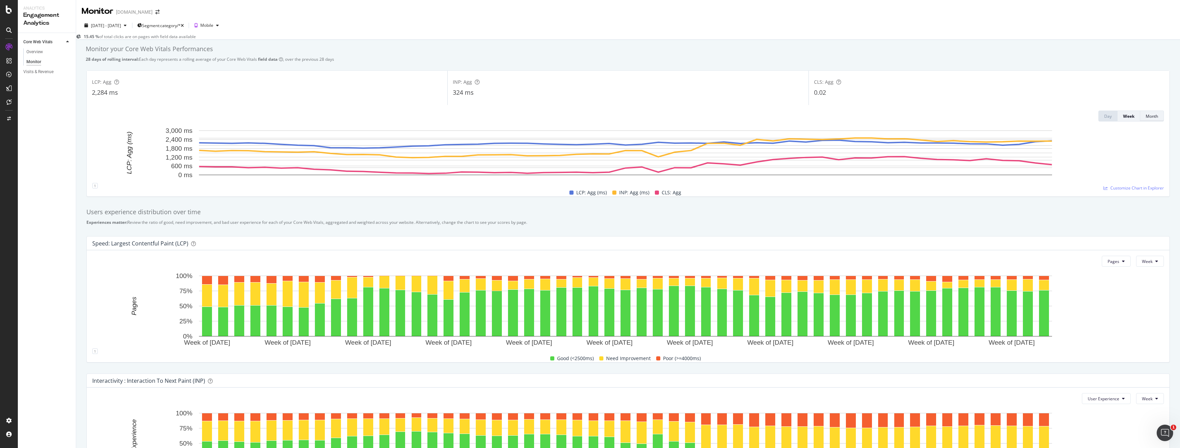
click at [1149, 121] on div "Month" at bounding box center [1151, 116] width 12 height 10
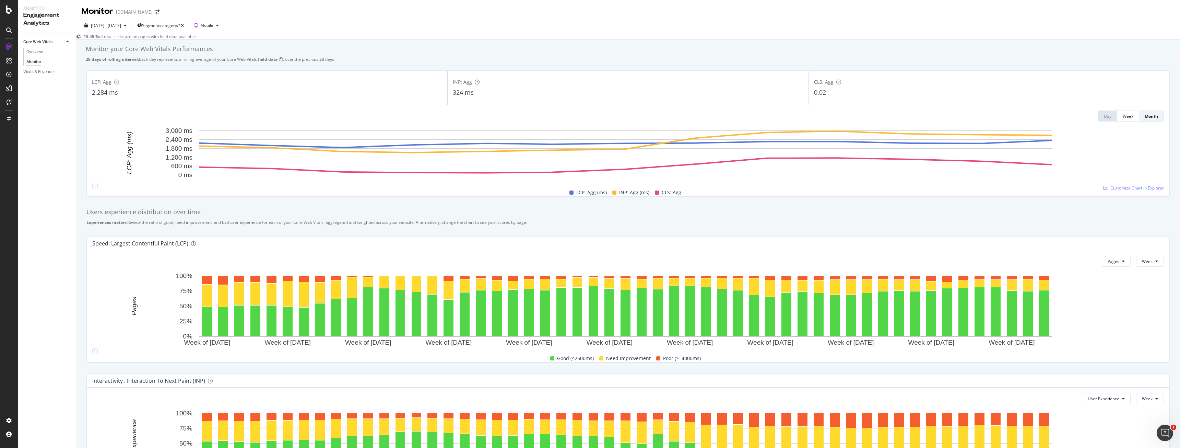
click at [1148, 189] on span "Customize Chart in Explorer" at bounding box center [1137, 188] width 54 height 6
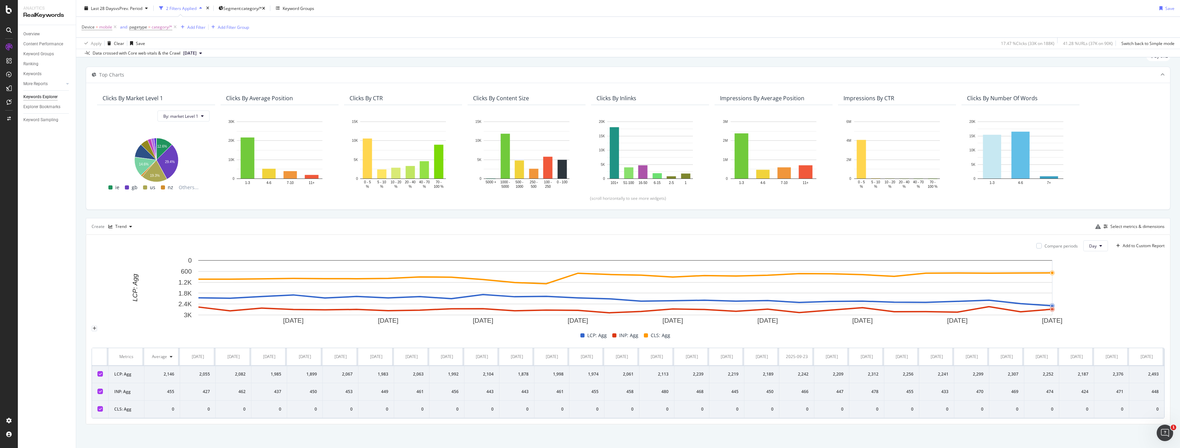
scroll to position [33, 0]
click at [1099, 243] on icon at bounding box center [1100, 245] width 3 height 4
click at [1151, 292] on rect "A chart." at bounding box center [626, 290] width 1068 height 69
click at [1099, 243] on icon at bounding box center [1100, 245] width 3 height 4
click at [1091, 277] on span "Month" at bounding box center [1089, 279] width 12 height 6
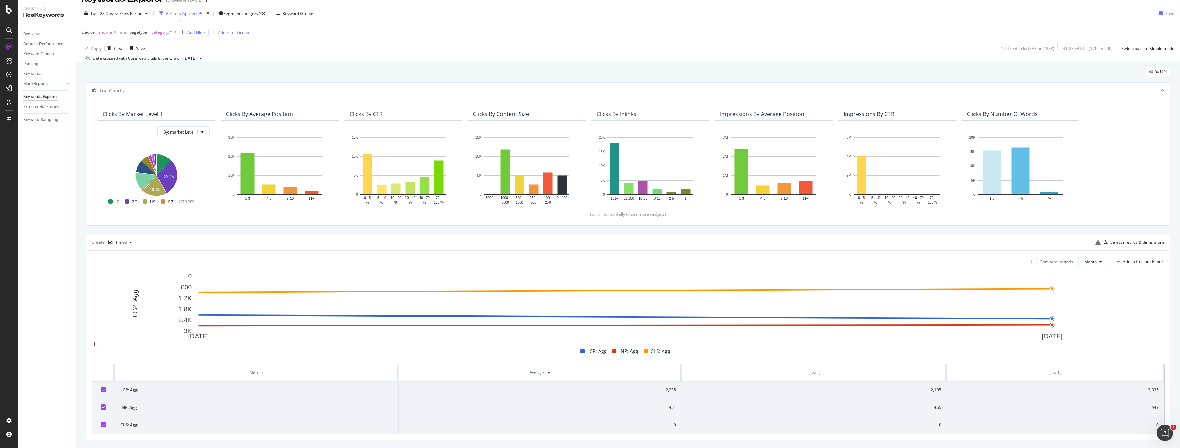
scroll to position [28, 0]
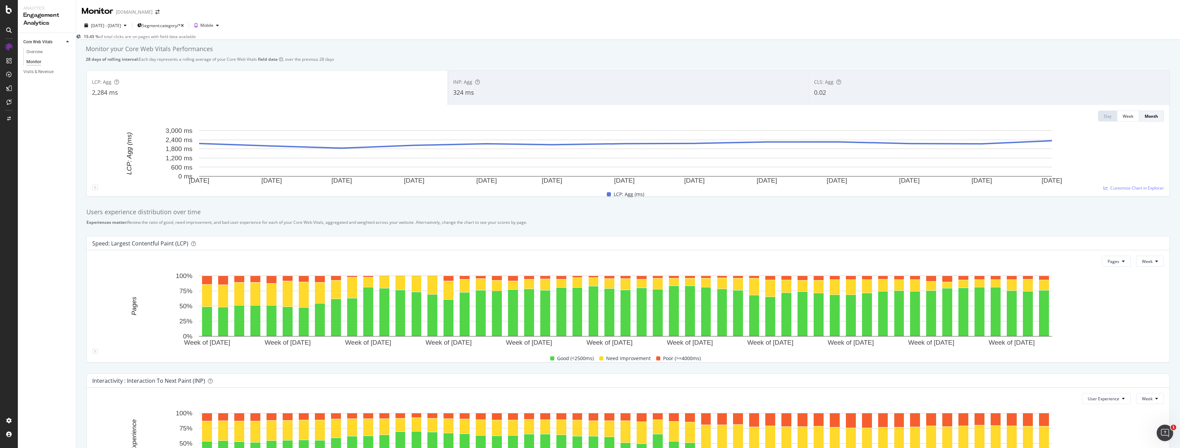
click at [509, 83] on div "INP: Agg" at bounding box center [628, 82] width 350 height 7
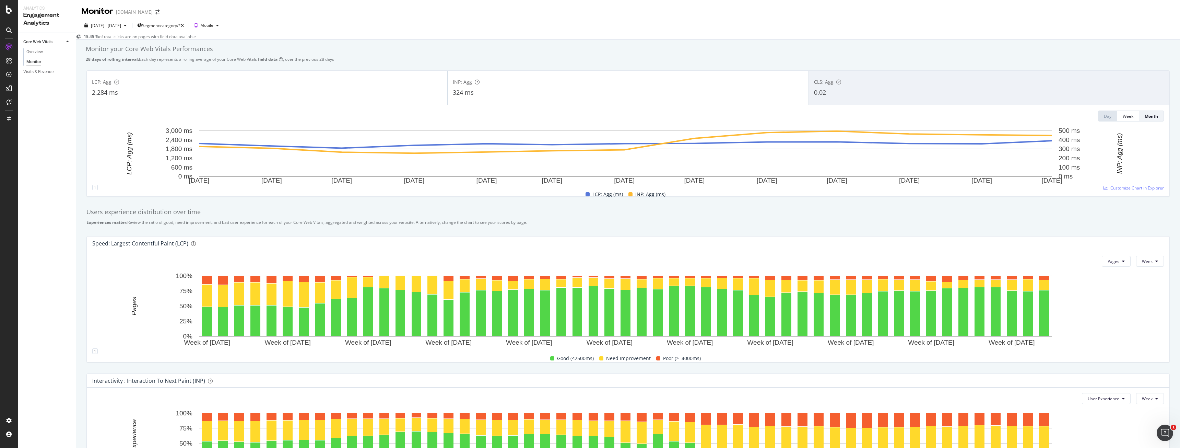
click at [891, 107] on div "LCP: Agg 2,284 ms INP: Agg 324 ms CLS: Agg 0.02 Day Week Month [DATE] [DATE] [D…" at bounding box center [628, 134] width 1082 height 126
click at [889, 97] on div "0.02" at bounding box center [989, 92] width 350 height 9
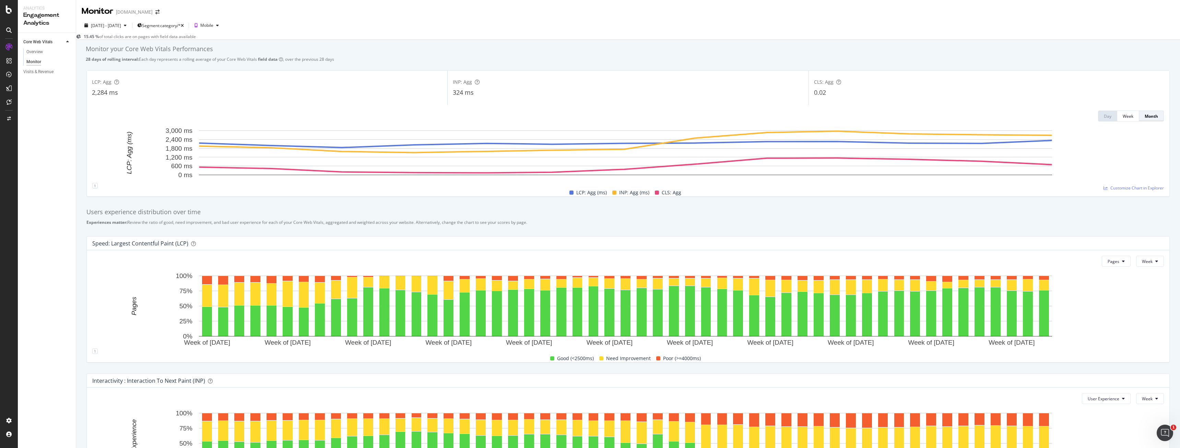
click at [1144, 118] on div "Month" at bounding box center [1150, 116] width 13 height 6
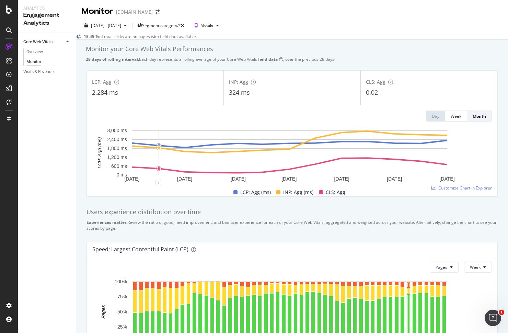
drag, startPoint x: 158, startPoint y: 186, endPoint x: 144, endPoint y: 195, distance: 16.9
click at [144, 191] on div "[DATE] [DATE] [DATE] [DATE] [DATE] [DATE] [DATE] 0 ms 600 ms 1,200 ms 1,800 ms …" at bounding box center [291, 159] width 399 height 64
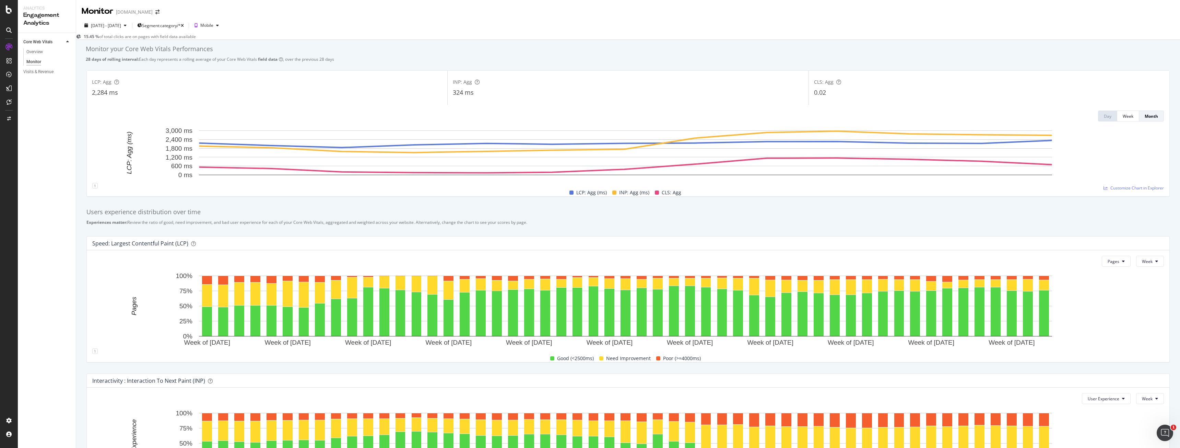
click at [95, 36] on b "15.45 %" at bounding box center [91, 37] width 15 height 6
click at [81, 39] on icon at bounding box center [78, 37] width 5 height 4
click at [213, 23] on div "Mobile" at bounding box center [206, 25] width 13 height 4
click at [98, 185] on div "1" at bounding box center [94, 185] width 5 height 5
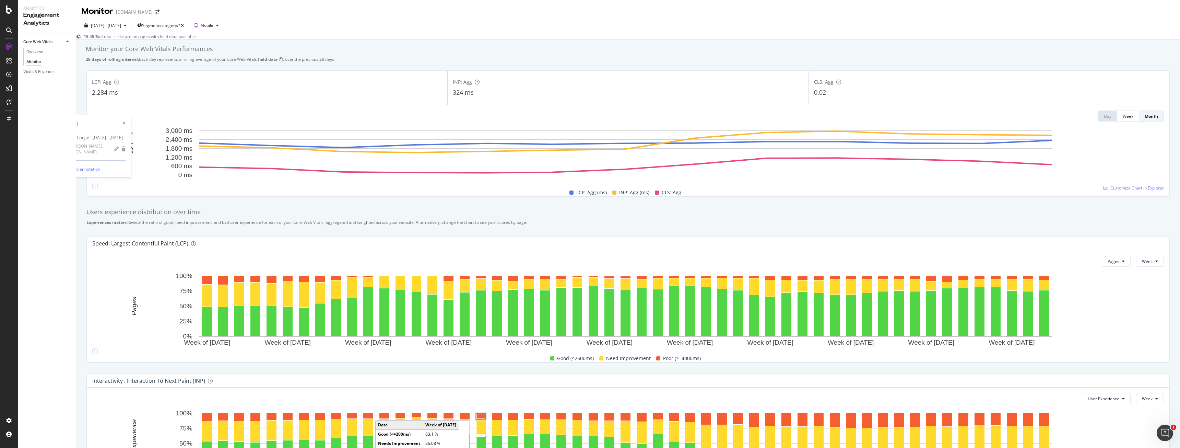
click at [560, 240] on div "Speed: Largest Contentful Paint (LCP)" at bounding box center [628, 243] width 1082 height 14
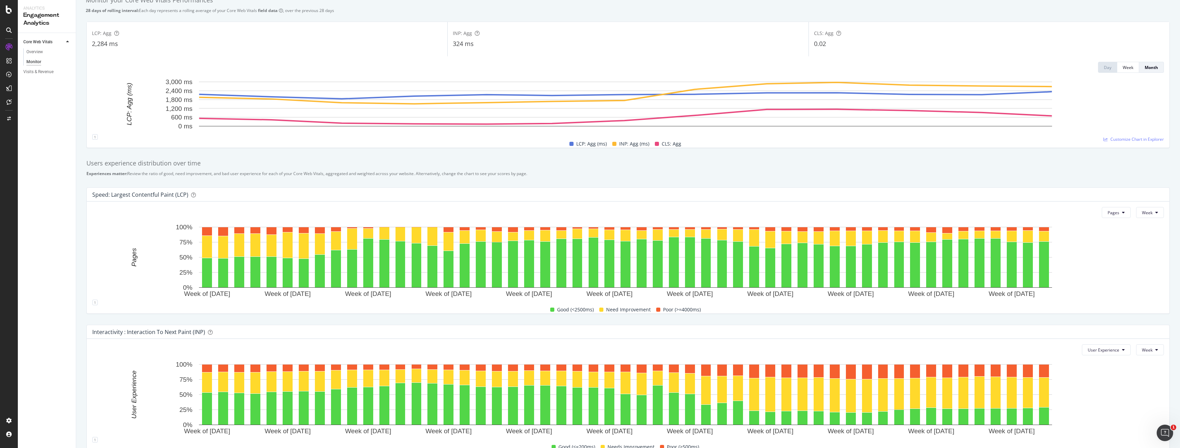
scroll to position [221, 0]
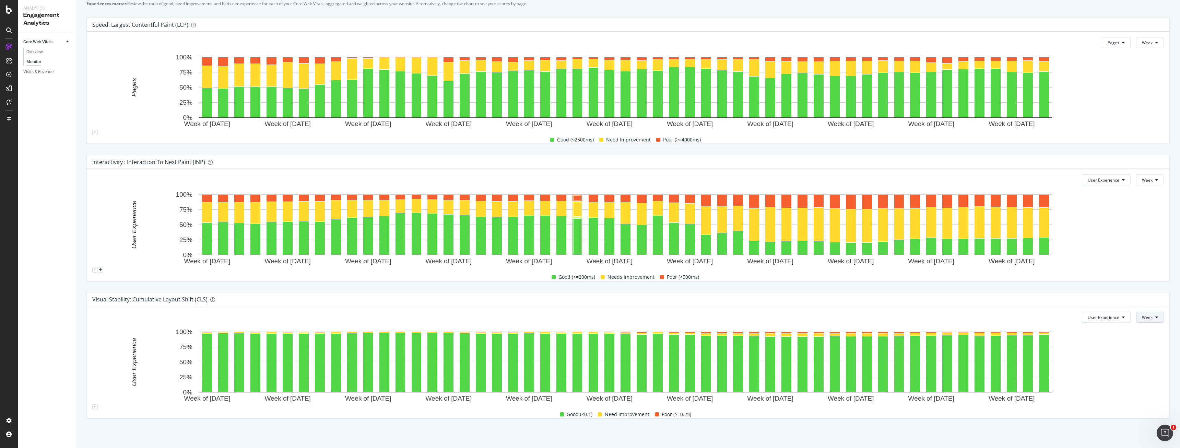
click at [1154, 316] on button "Week" at bounding box center [1150, 316] width 28 height 11
click at [1104, 314] on span "User Experience" at bounding box center [1104, 317] width 32 height 6
click at [1107, 316] on span "User Experience" at bounding box center [1104, 317] width 32 height 6
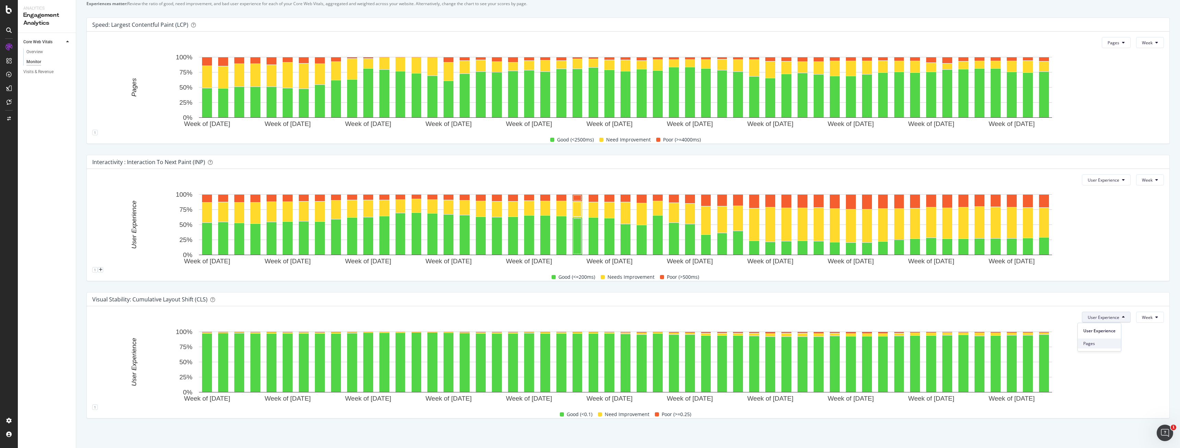
click at [1097, 343] on span "Pages" at bounding box center [1099, 343] width 32 height 6
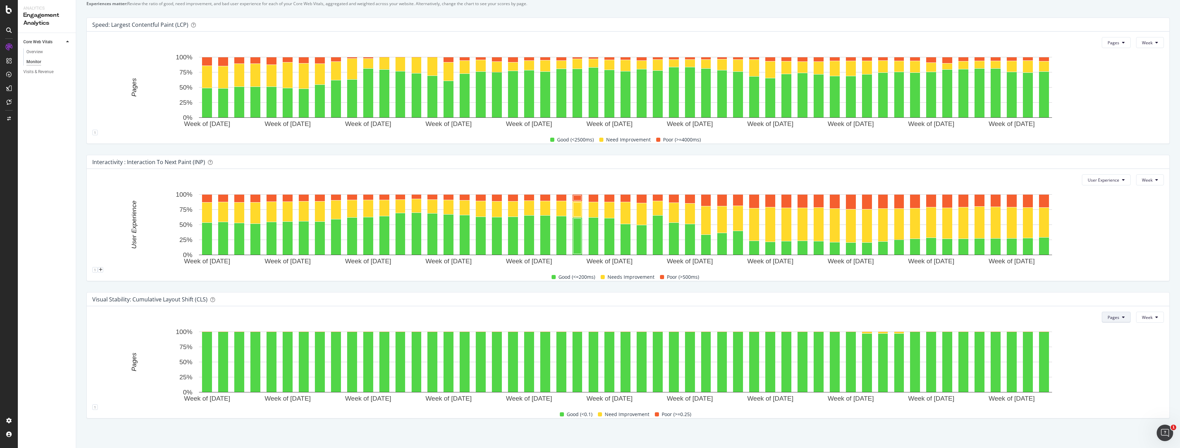
click at [1107, 313] on button "Pages" at bounding box center [1116, 316] width 29 height 11
click at [1107, 328] on span "User Experience" at bounding box center [1119, 331] width 32 height 6
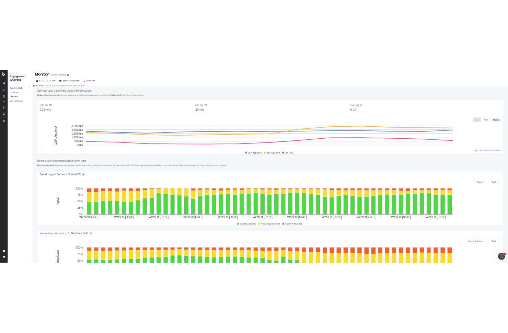
scroll to position [0, 0]
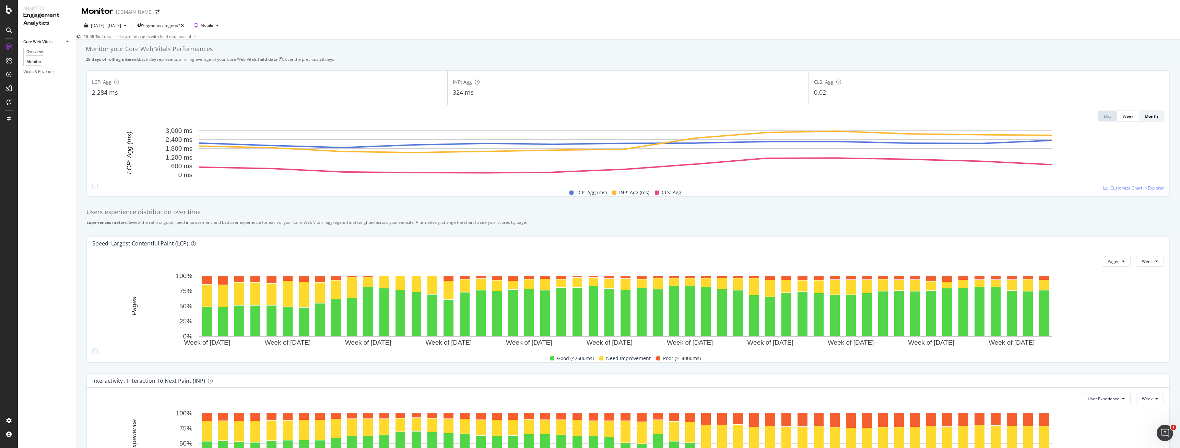
click at [35, 50] on div "Overview" at bounding box center [34, 51] width 16 height 7
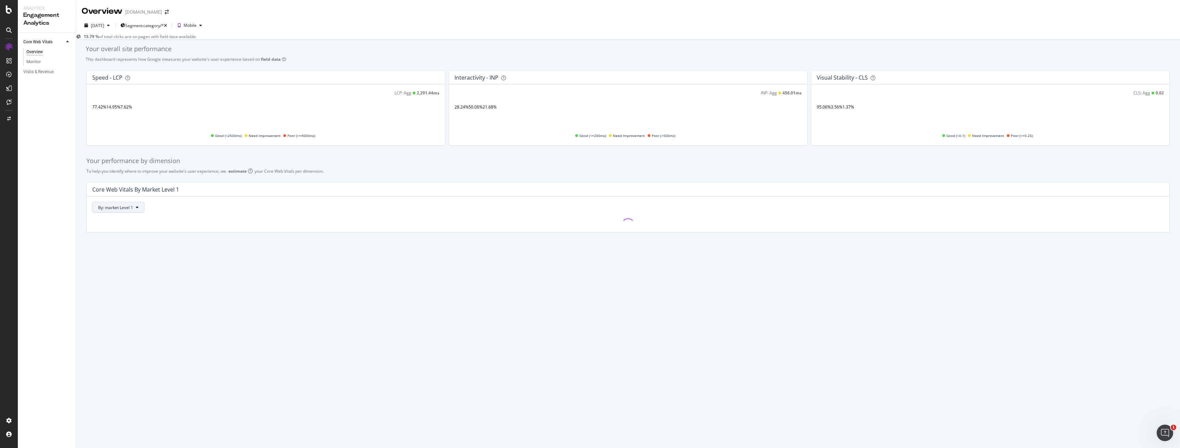
click at [133, 204] on button "By: market Level 1" at bounding box center [118, 207] width 52 height 11
click at [136, 259] on span "pagetype Level 1" at bounding box center [135, 260] width 74 height 6
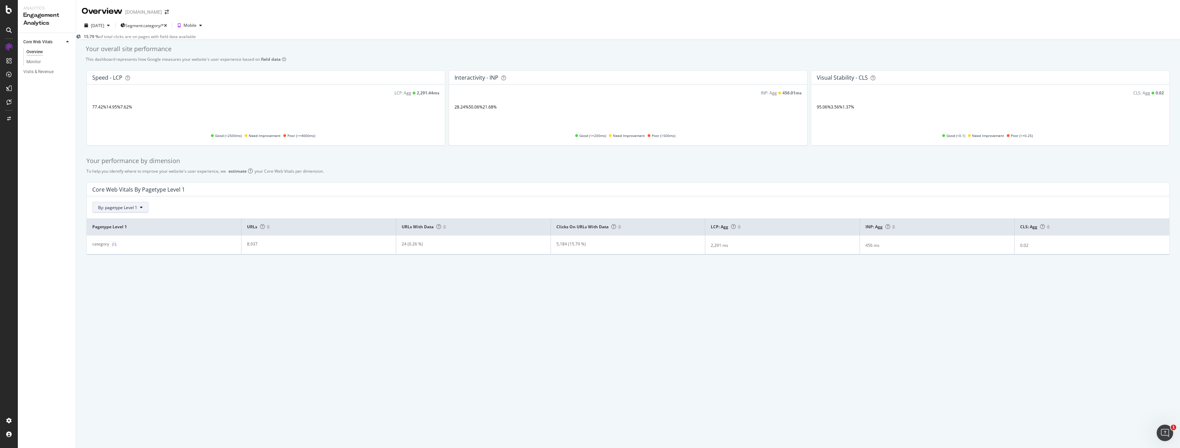
click at [128, 213] on button "By: pagetype Level 1" at bounding box center [120, 207] width 56 height 11
click at [475, 305] on div "Overview [DOMAIN_NAME] [DATE] Segment: category/* Mobile 15.79 % of total click…" at bounding box center [628, 224] width 1104 height 448
click at [412, 243] on div "24 (0.26 %)" at bounding box center [466, 244] width 129 height 6
drag, startPoint x: 413, startPoint y: 250, endPoint x: 538, endPoint y: 275, distance: 127.9
click at [538, 275] on div "Your overall site performance This dashboard represents how Google measures you…" at bounding box center [628, 162] width 1104 height 244
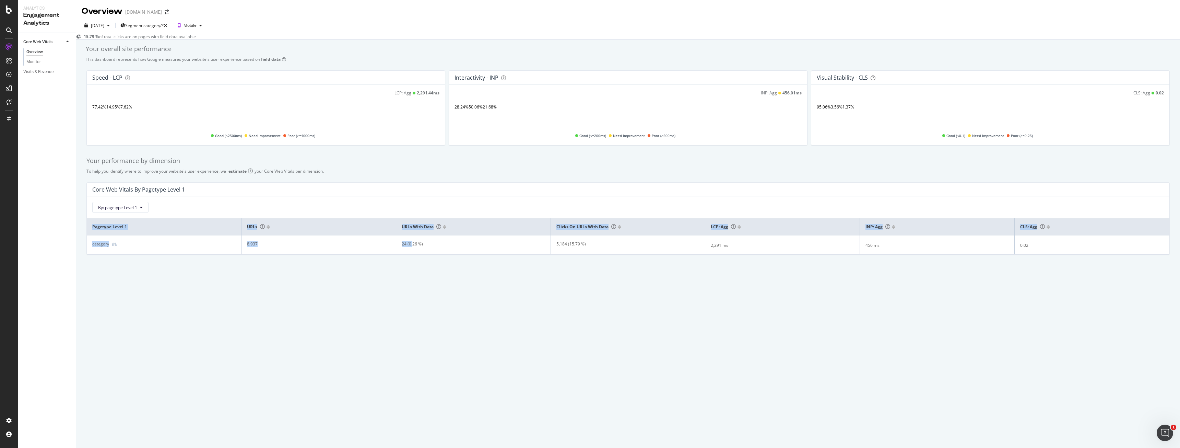
click at [480, 272] on div "Your overall site performance This dashboard represents how Google measures you…" at bounding box center [628, 162] width 1104 height 244
click at [454, 251] on td "24 (0.26 %)" at bounding box center [473, 244] width 155 height 19
click at [419, 246] on div "24 (0.26 %)" at bounding box center [466, 244] width 129 height 6
click at [114, 246] on icon at bounding box center [114, 243] width 5 height 5
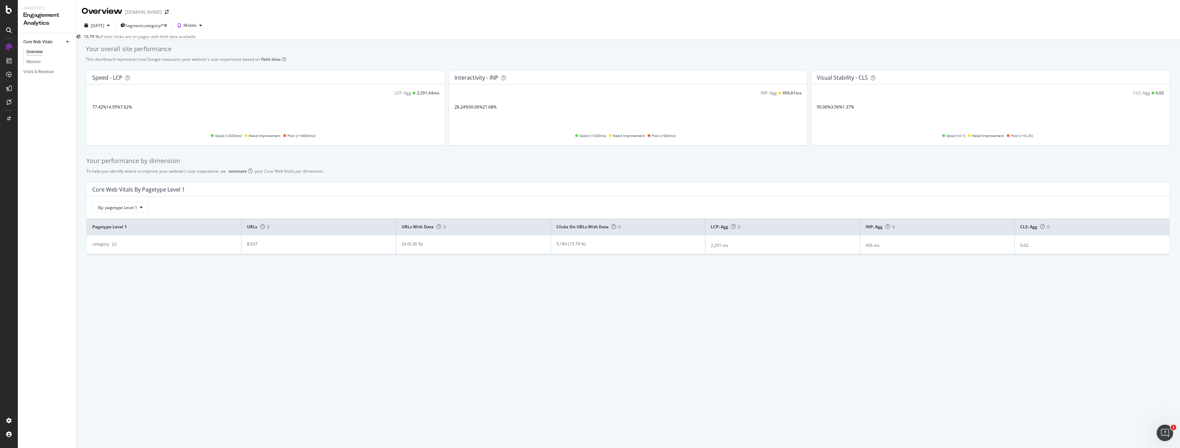
click at [432, 316] on div "Overview [DOMAIN_NAME] [DATE] Segment: category/* Mobile 15.79 % of total click…" at bounding box center [628, 224] width 1104 height 448
click at [424, 304] on div "Overview [DOMAIN_NAME] [DATE] Segment: category/* Mobile 15.79 % of total click…" at bounding box center [628, 224] width 1104 height 448
click at [123, 207] on span "By: pagetype Level 1" at bounding box center [117, 207] width 39 height 6
click at [141, 284] on div "Select a Segment" at bounding box center [135, 282] width 85 height 11
click at [131, 243] on div "pagetype Level" at bounding box center [112, 241] width 38 height 6
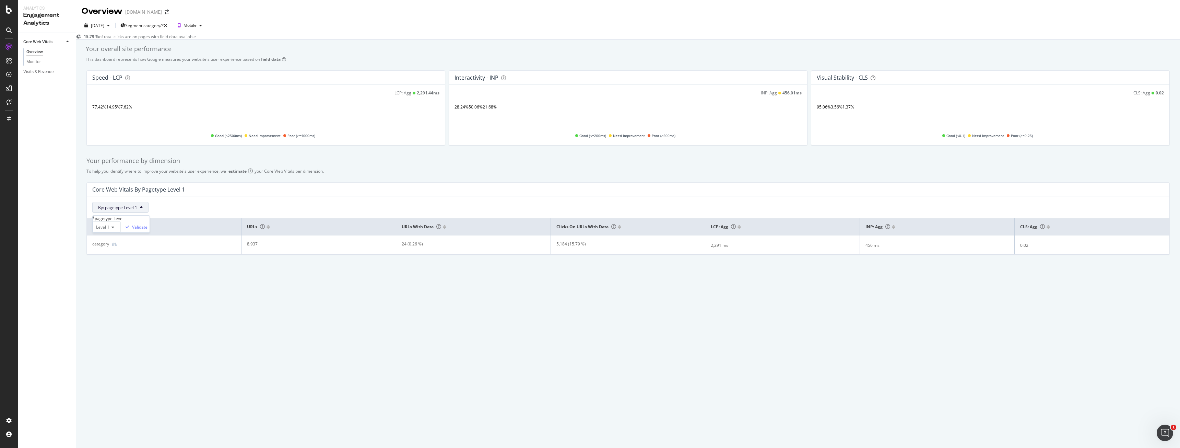
click at [101, 230] on span "Level 1" at bounding box center [102, 227] width 13 height 6
click at [106, 246] on span "Level 2" at bounding box center [101, 243] width 13 height 6
click at [147, 230] on div "Validate" at bounding box center [139, 227] width 15 height 6
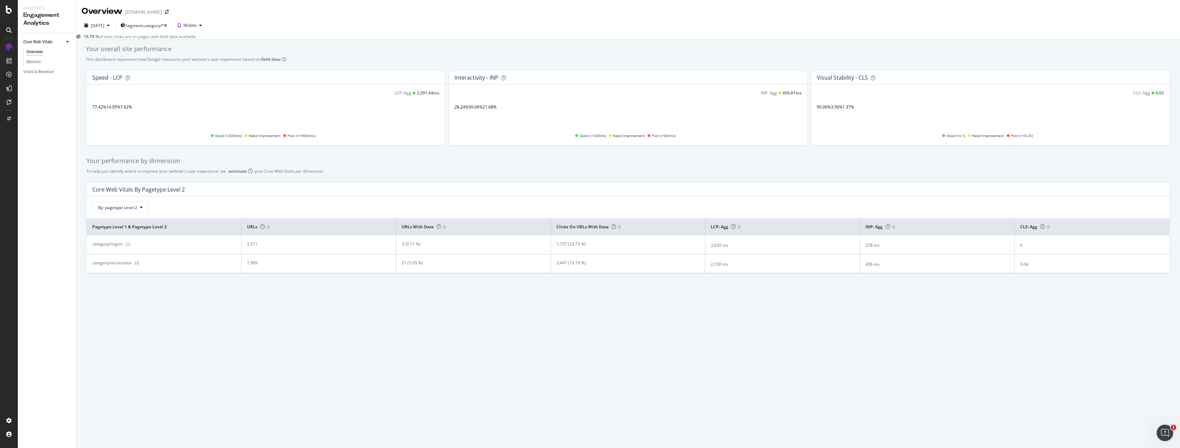
click at [408, 247] on div "3 (0.11 %)" at bounding box center [466, 244] width 129 height 6
click at [402, 270] on td "21 (1.05 %)" at bounding box center [473, 263] width 155 height 19
click at [405, 266] on div "21 (1.05 %)" at bounding box center [466, 263] width 129 height 6
click at [126, 210] on span "By: pagetype Level 2" at bounding box center [117, 207] width 39 height 6
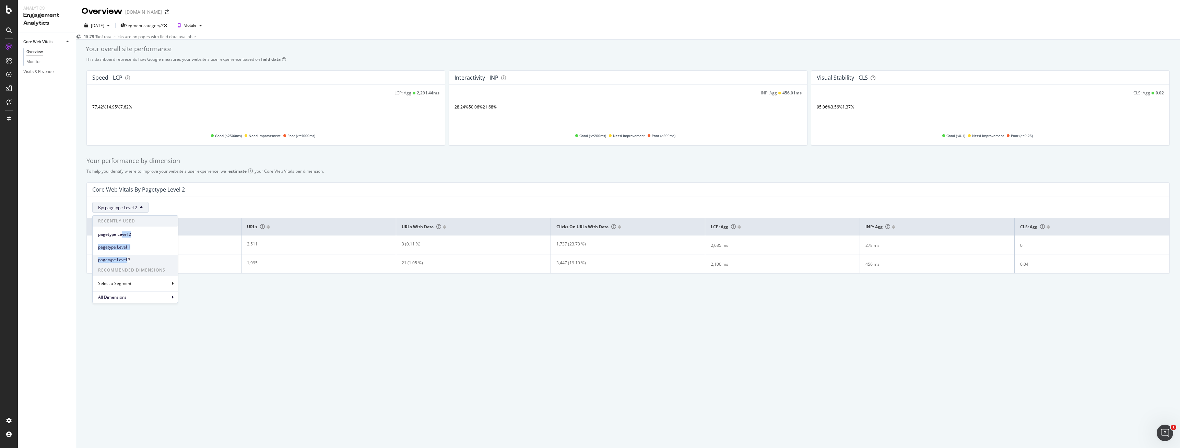
drag, startPoint x: 122, startPoint y: 235, endPoint x: 127, endPoint y: 263, distance: 28.5
click at [127, 263] on div "Recently Used pagetype Level 2 pagetype Level 1 pagetype Level 3" at bounding box center [135, 239] width 85 height 49
click at [277, 371] on div "Overview [DOMAIN_NAME] [DATE] Segment: category/* Mobile 15.79 % of total click…" at bounding box center [628, 224] width 1104 height 448
drag, startPoint x: 135, startPoint y: 207, endPoint x: 136, endPoint y: 213, distance: 6.6
click at [135, 207] on span "By: pagetype Level 2" at bounding box center [117, 207] width 39 height 6
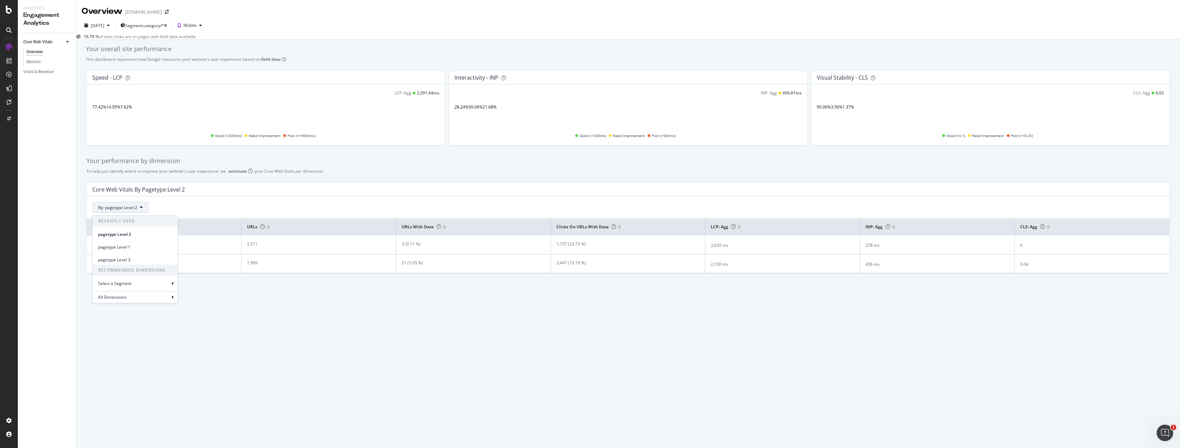
click at [122, 332] on div "Overview [DOMAIN_NAME] [DATE] Segment: category/* Mobile 15.79 % of total click…" at bounding box center [628, 224] width 1104 height 448
click at [32, 61] on div "Monitor" at bounding box center [33, 61] width 14 height 7
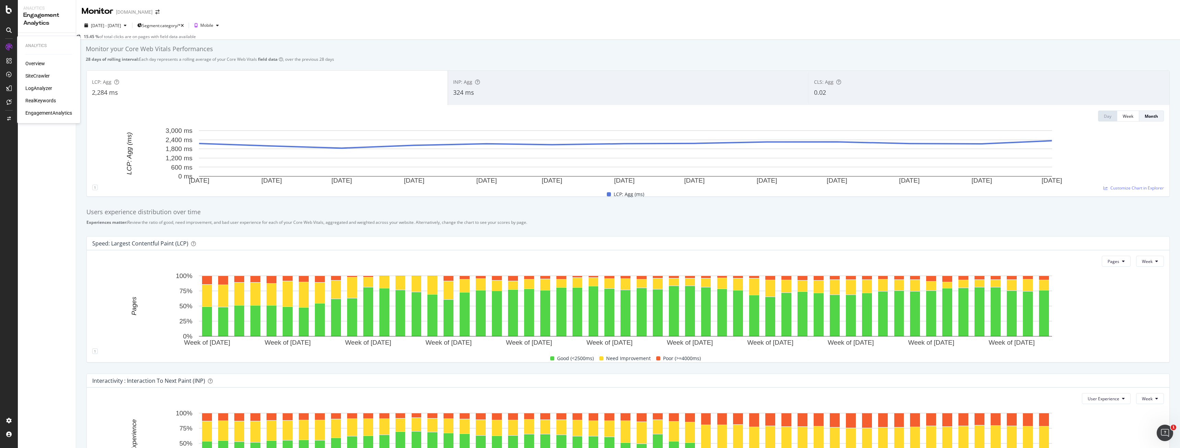
click at [41, 98] on div "RealKeywords" at bounding box center [40, 100] width 31 height 7
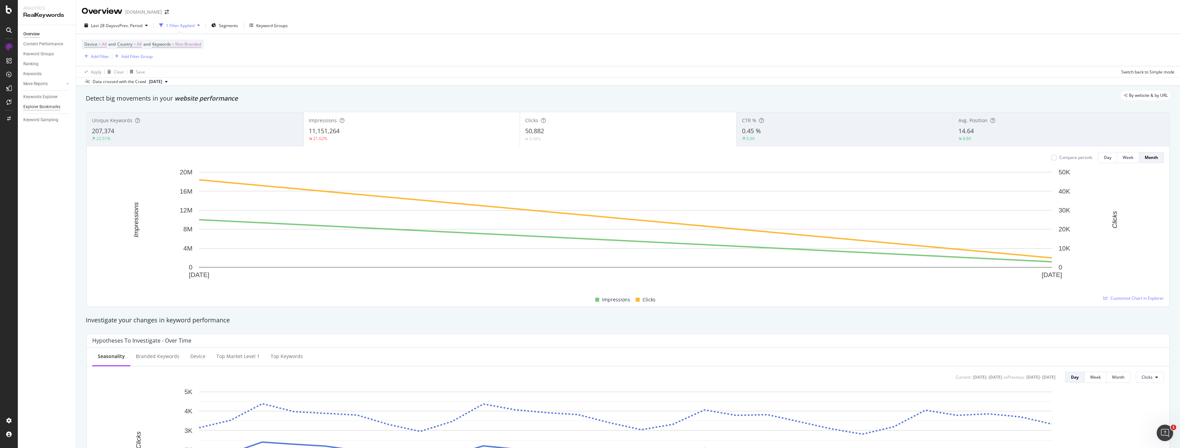
click at [38, 108] on div "Explorer Bookmarks" at bounding box center [41, 106] width 37 height 7
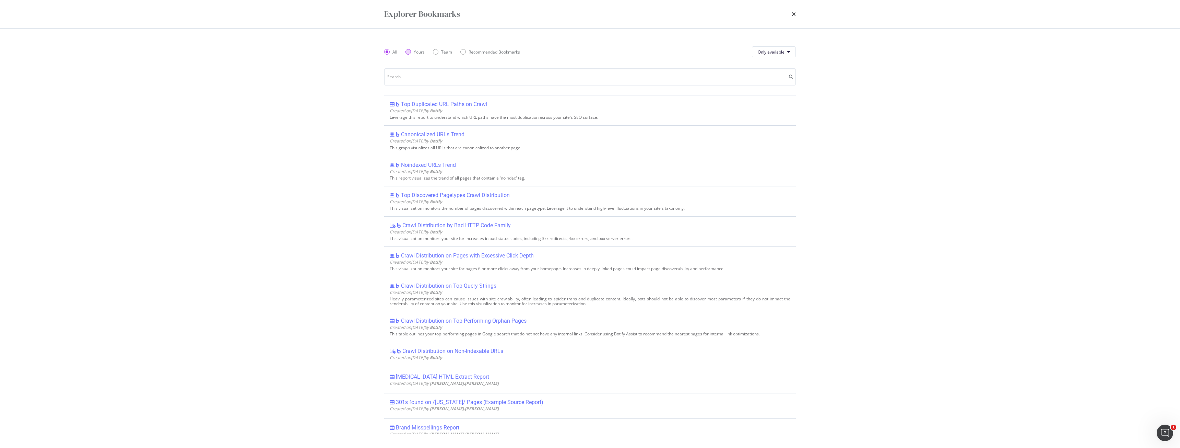
click at [414, 50] on div "Yours" at bounding box center [419, 52] width 11 height 6
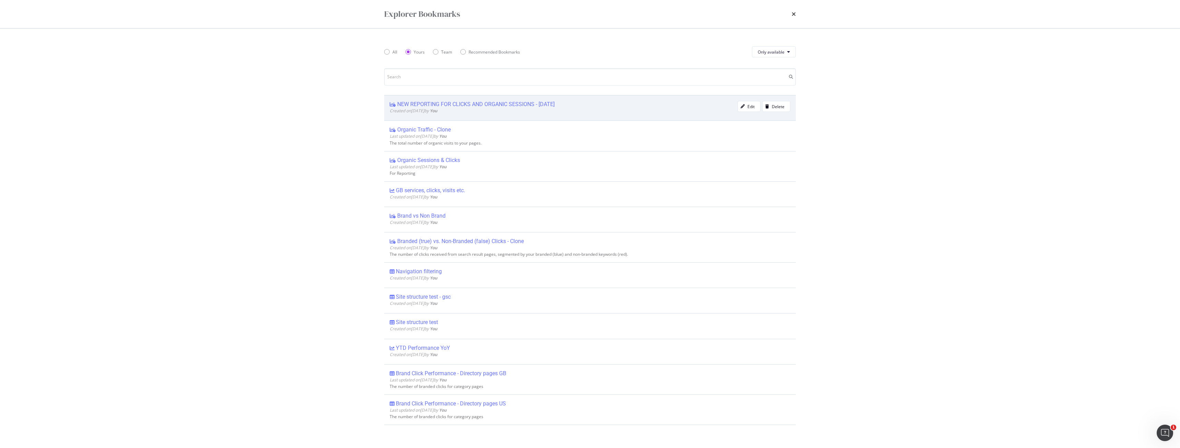
click at [442, 107] on div "NEW REPORTING FOR CLICKS AND ORGANIC SESSIONS - [DATE]" at bounding box center [475, 104] width 157 height 7
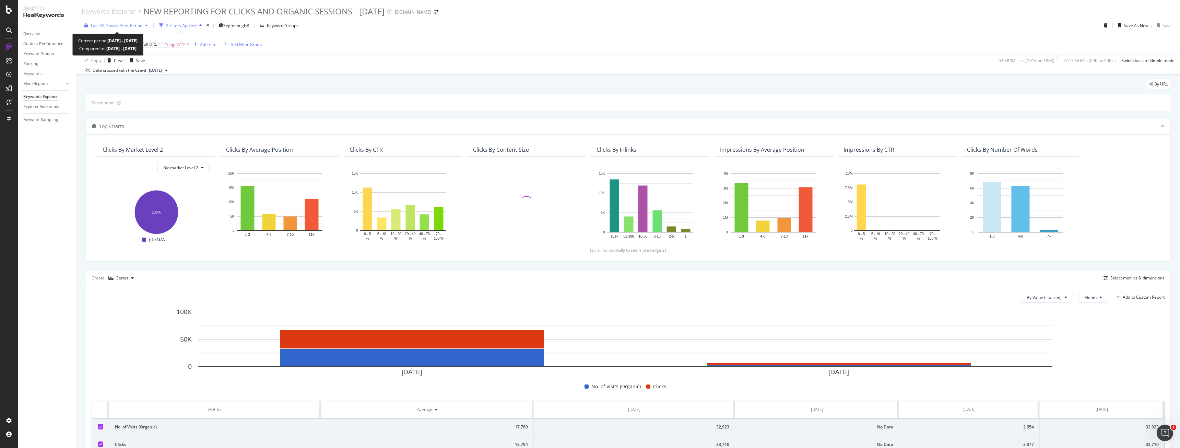
click at [119, 26] on span "vs Prev. Period" at bounding box center [128, 26] width 27 height 6
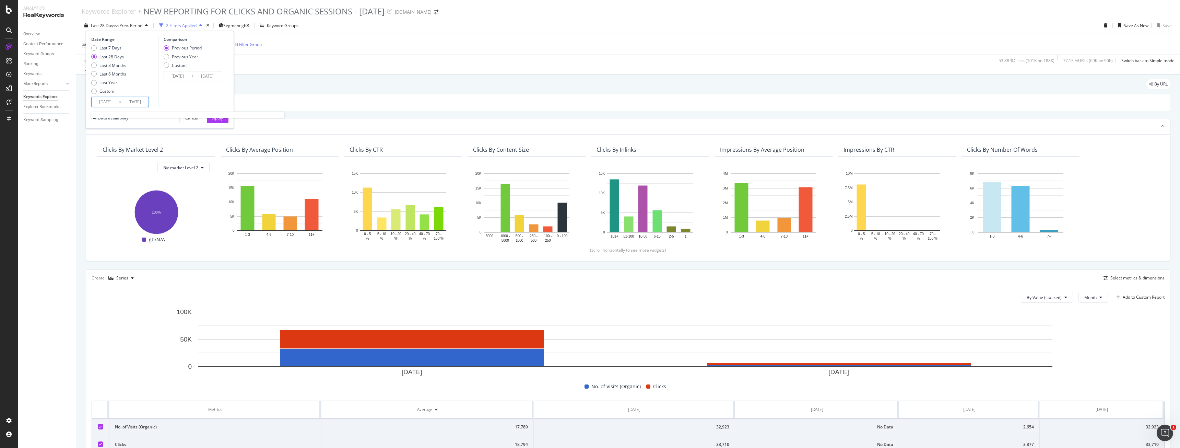
click at [111, 100] on input "[DATE]" at bounding box center [105, 102] width 27 height 10
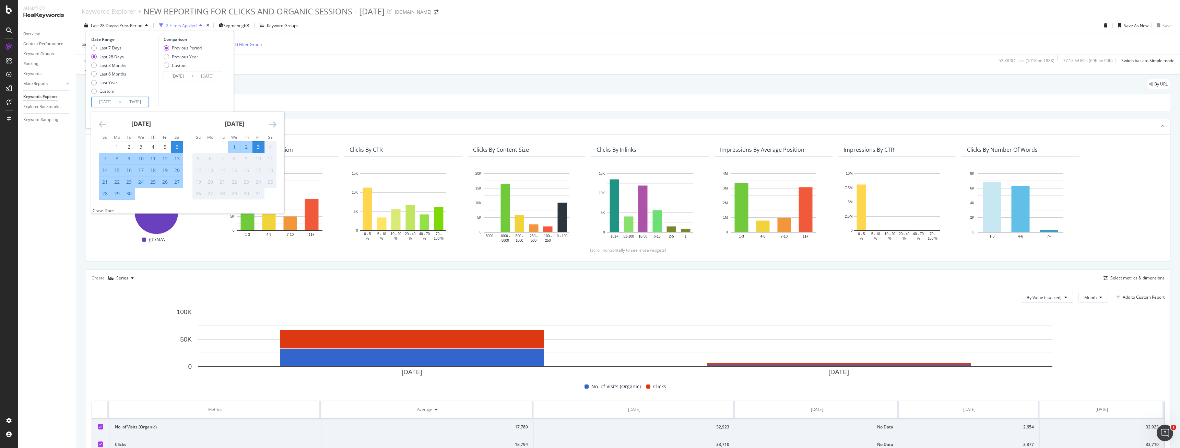
click at [100, 122] on icon "Move backward to switch to the previous month." at bounding box center [102, 124] width 7 height 8
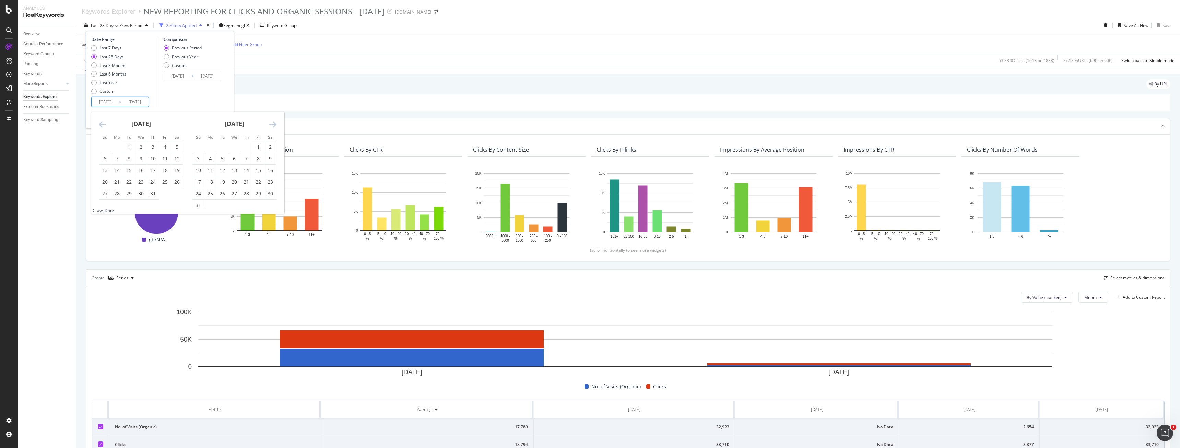
click at [100, 121] on icon "Move backward to switch to the previous month." at bounding box center [102, 124] width 7 height 8
click at [100, 120] on icon "Move backward to switch to the previous month." at bounding box center [102, 124] width 7 height 8
click at [100, 119] on div "[DATE]" at bounding box center [141, 126] width 84 height 29
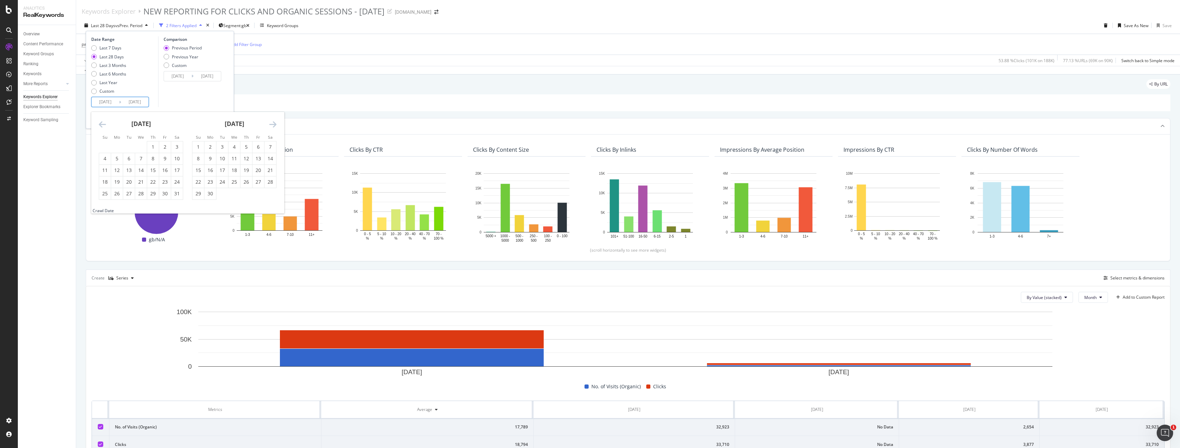
click at [100, 120] on icon "Move backward to switch to the previous month." at bounding box center [102, 124] width 7 height 8
click at [101, 121] on icon "Move backward to switch to the previous month." at bounding box center [102, 124] width 7 height 8
click at [142, 148] on div "1" at bounding box center [141, 146] width 12 height 7
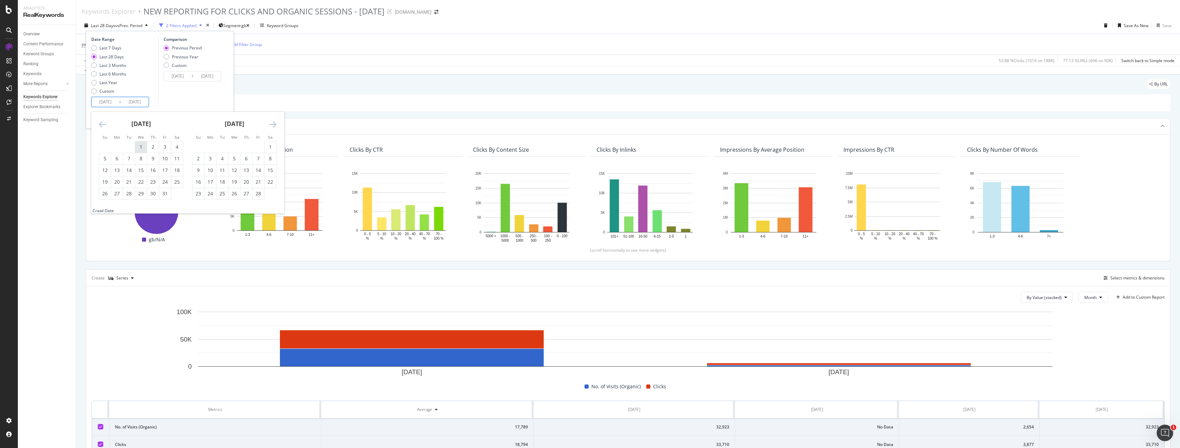
type input "[DATE]"
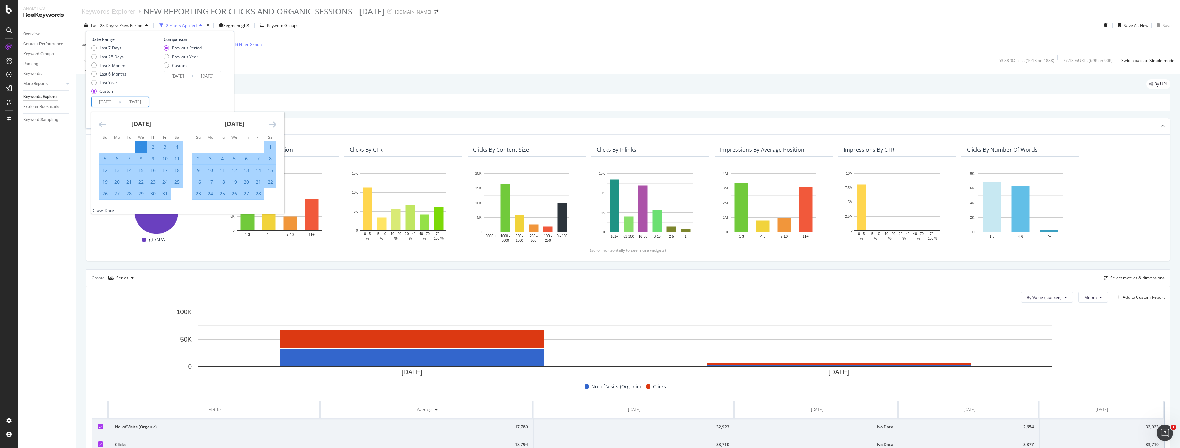
click at [275, 126] on icon "Move forward to switch to the next month." at bounding box center [272, 124] width 7 height 8
click at [275, 125] on icon "Move forward to switch to the next month." at bounding box center [272, 124] width 7 height 8
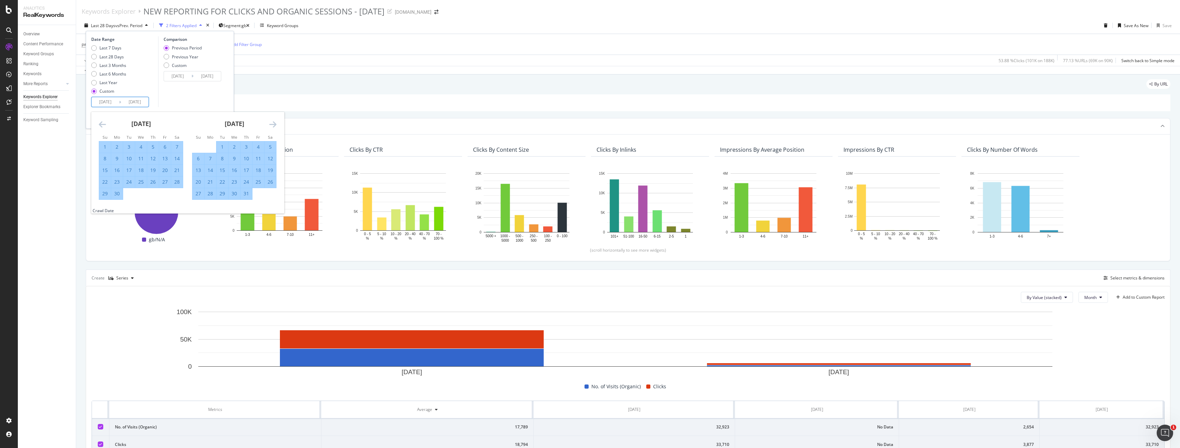
click at [275, 125] on icon "Move forward to switch to the next month." at bounding box center [272, 124] width 7 height 8
click at [275, 124] on icon "Move forward to switch to the next month." at bounding box center [272, 124] width 7 height 8
drag, startPoint x: 132, startPoint y: 196, endPoint x: 133, endPoint y: 193, distance: 3.5
click at [132, 194] on div "30" at bounding box center [129, 193] width 12 height 7
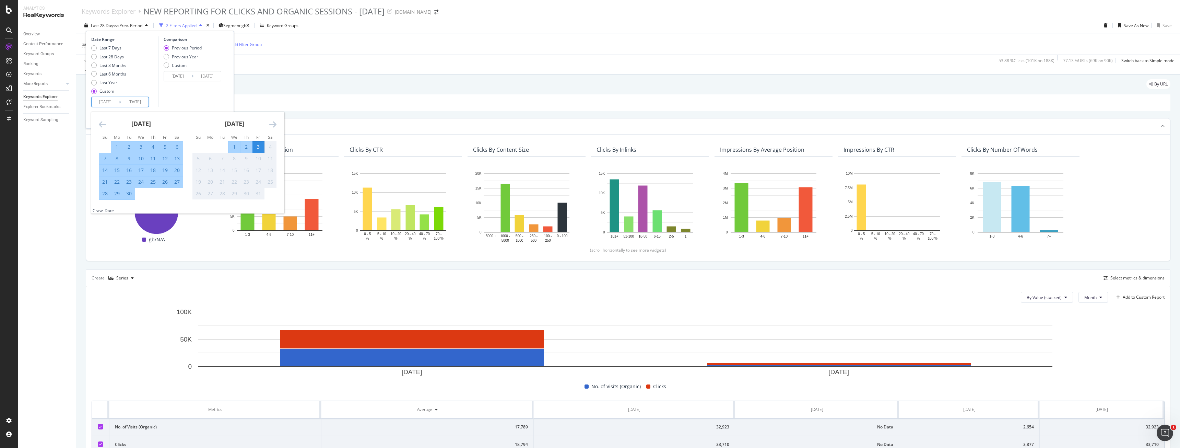
type input "[DATE]"
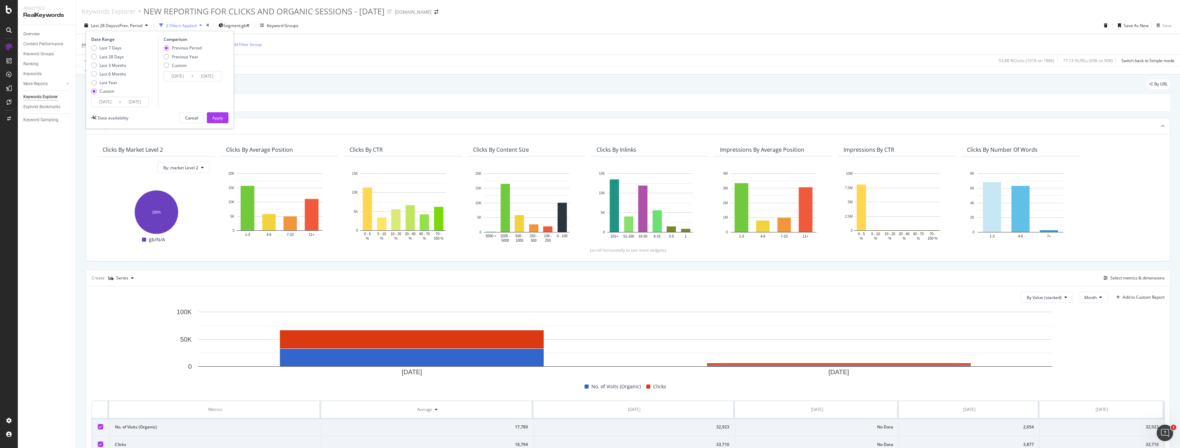
click at [229, 120] on div "Date Range Last 7 Days Last 28 Days Last 3 Months Last 6 Months Last Year Custo…" at bounding box center [160, 80] width 148 height 98
click at [222, 122] on div "Apply" at bounding box center [217, 117] width 11 height 10
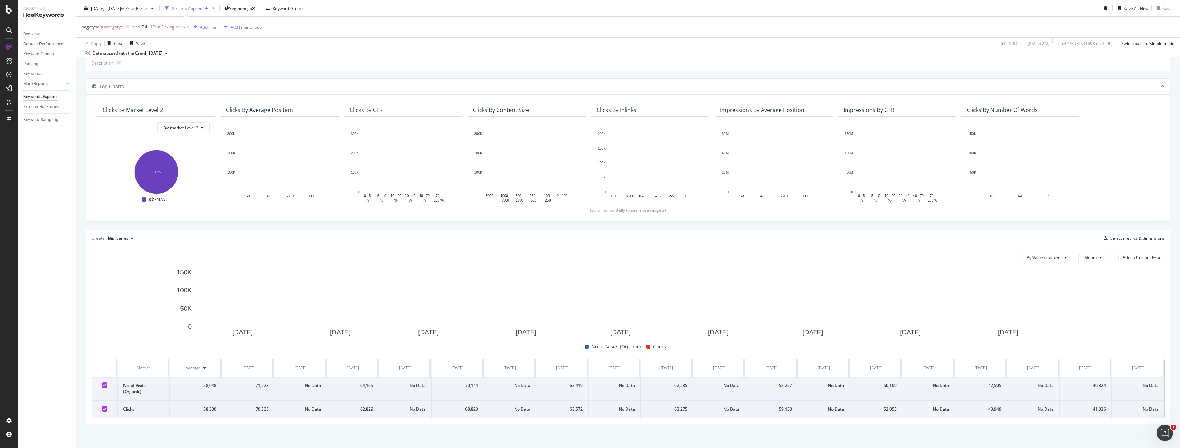
scroll to position [40, 0]
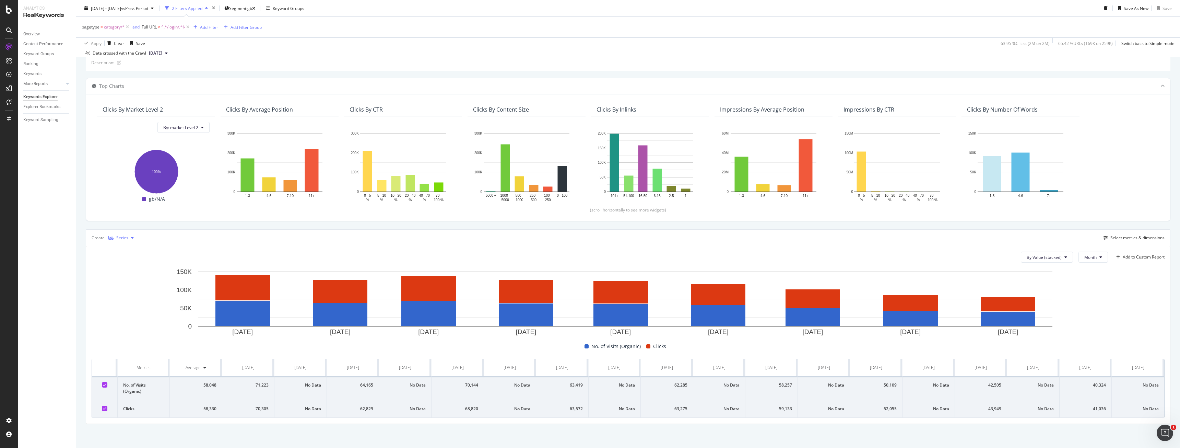
click at [122, 239] on div "Series" at bounding box center [122, 238] width 12 height 4
click at [124, 250] on div "Table" at bounding box center [127, 249] width 11 height 6
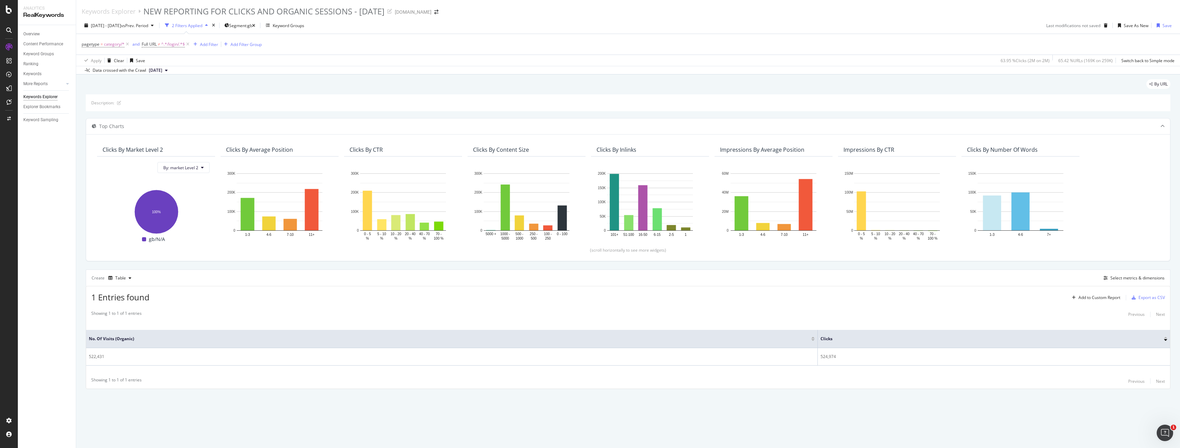
click at [300, 394] on div "By URL Description: Top Charts Clicks By market Level 2 By: market Level 2 Hold…" at bounding box center [628, 243] width 1104 height 338
click at [124, 280] on div "Table" at bounding box center [120, 278] width 11 height 4
click at [414, 343] on th "No. of Visits (Organic)" at bounding box center [452, 339] width 732 height 18
click at [459, 383] on div "Showing 1 to 1 of 1 entries Previous Next" at bounding box center [628, 381] width 1084 height 8
drag, startPoint x: 851, startPoint y: 359, endPoint x: 977, endPoint y: 369, distance: 127.3
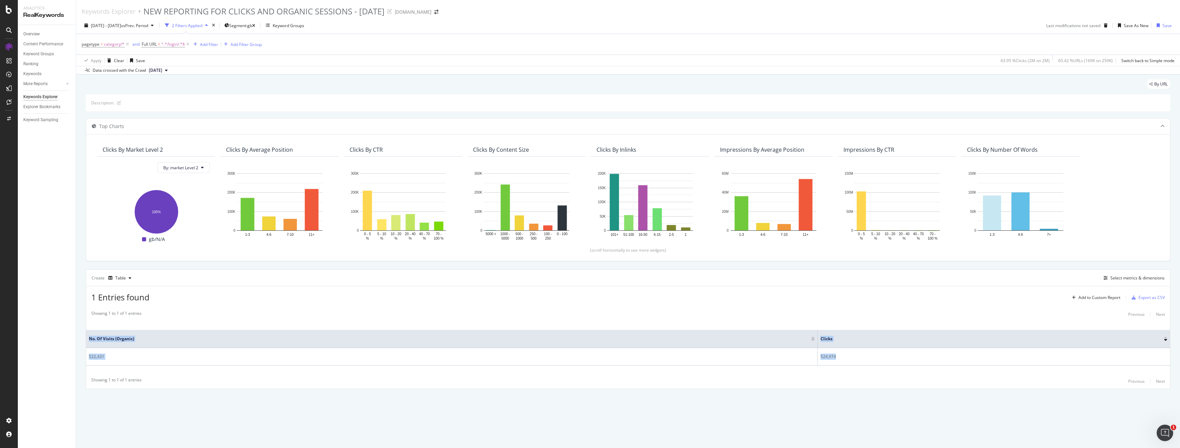
click at [977, 369] on div "No. of Visits (Organic) Clicks 522,431 524,974" at bounding box center [628, 348] width 1084 height 52
drag, startPoint x: 111, startPoint y: 356, endPoint x: 84, endPoint y: 357, distance: 26.5
click at [84, 357] on div "By URL Description: Top Charts Clicks By market Level 2 By: market Level 2 Hold…" at bounding box center [628, 243] width 1104 height 338
copy table "No. of Visits (Organic) Clicks 522,431"
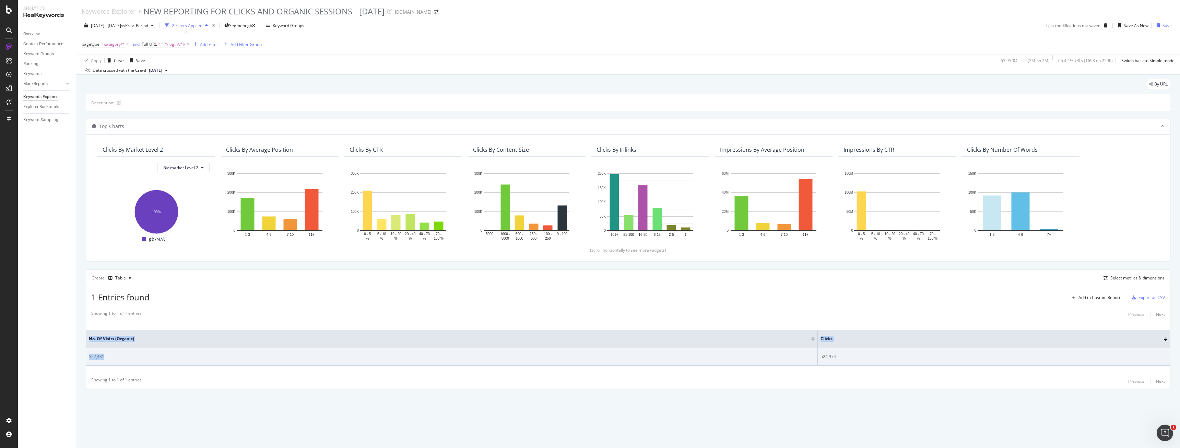
click at [165, 360] on td "522,431" at bounding box center [452, 356] width 732 height 17
drag, startPoint x: 127, startPoint y: 356, endPoint x: 88, endPoint y: 356, distance: 39.1
click at [88, 356] on td "522,431" at bounding box center [452, 356] width 732 height 17
copy div "522,431"
drag, startPoint x: 841, startPoint y: 354, endPoint x: 821, endPoint y: 354, distance: 20.2
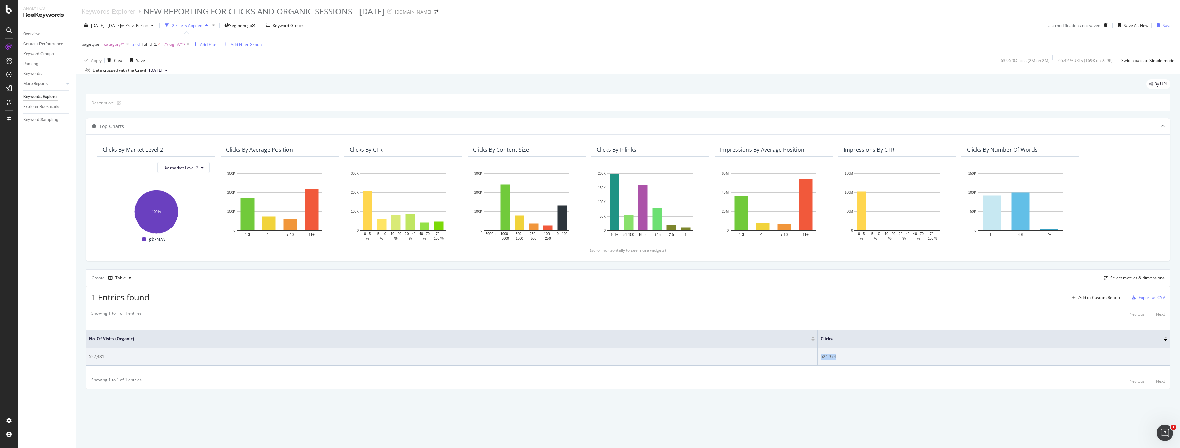
click at [821, 354] on div "524,974" at bounding box center [993, 356] width 347 height 6
copy div "524,974"
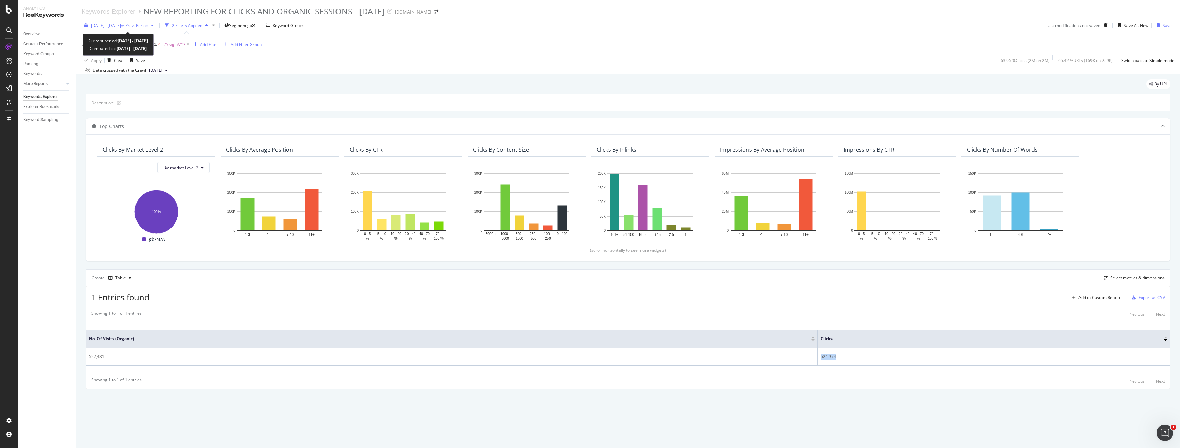
click at [121, 25] on span "[DATE] - [DATE]" at bounding box center [106, 26] width 30 height 6
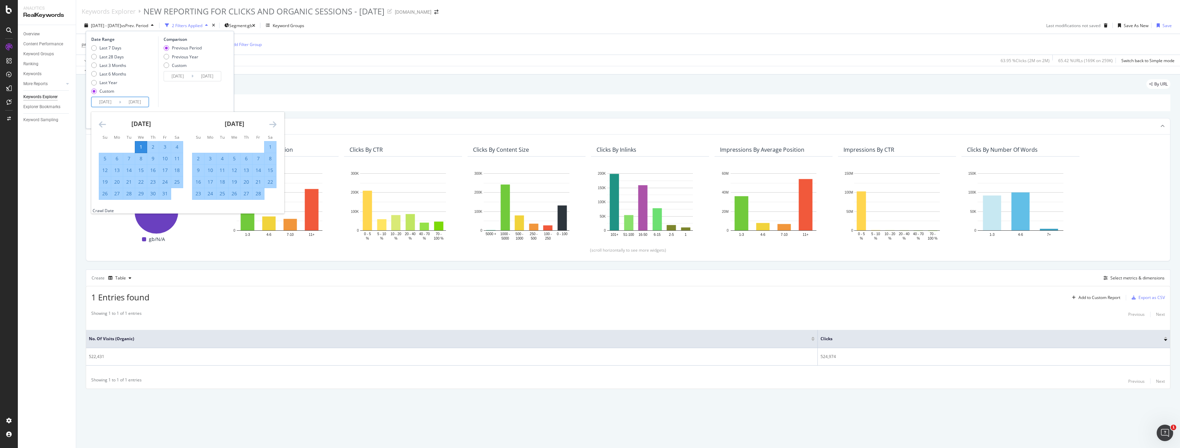
click at [103, 103] on input "[DATE]" at bounding box center [105, 102] width 27 height 10
type input "[DATE]"
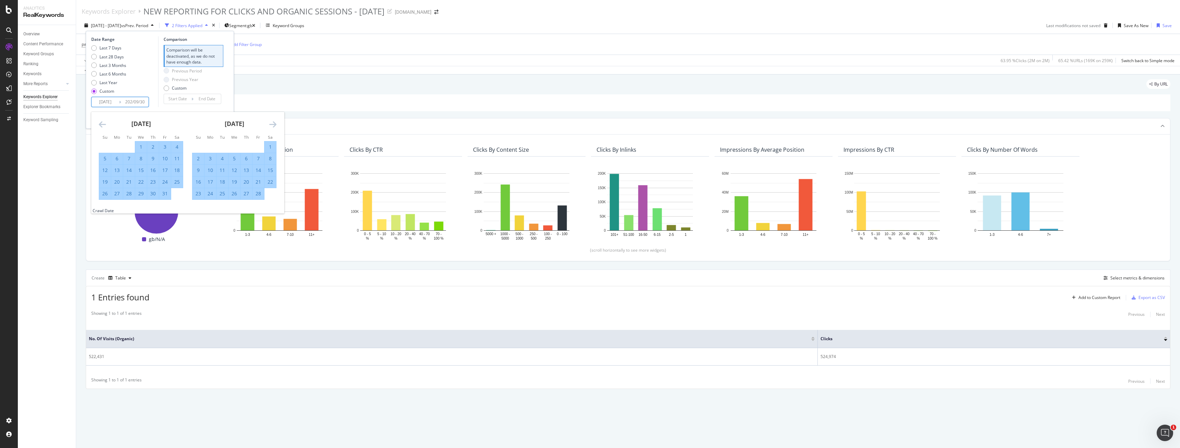
type input "[DATE]"
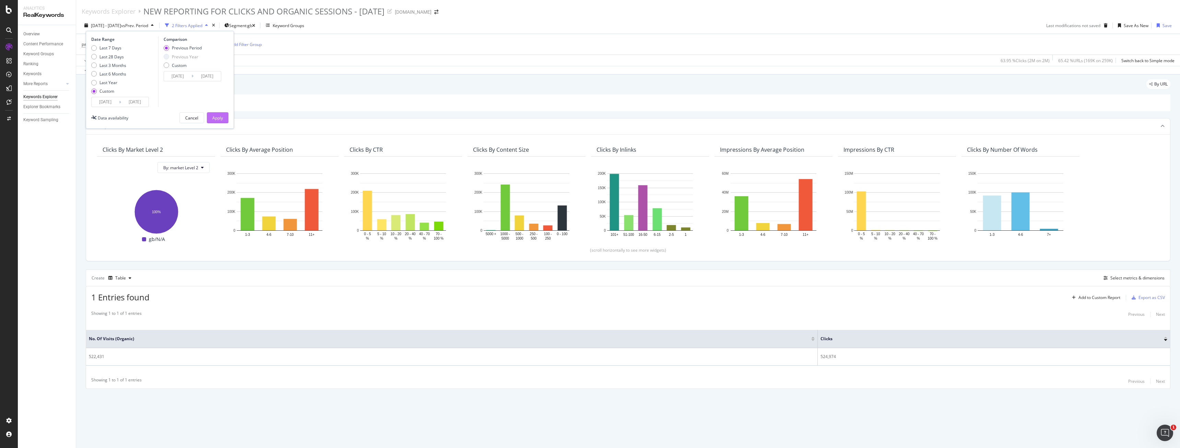
type input "[DATE]"
click at [213, 116] on div "Apply" at bounding box center [217, 118] width 11 height 6
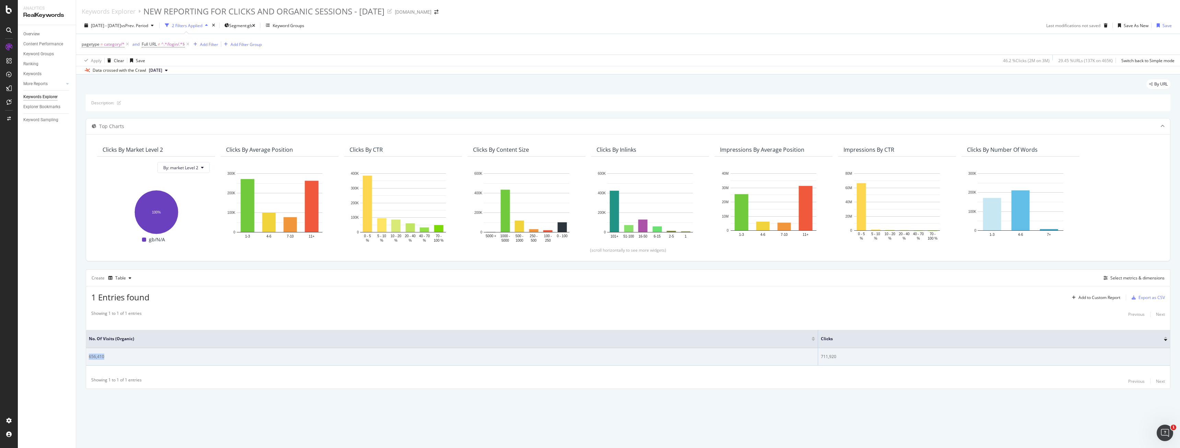
drag, startPoint x: 120, startPoint y: 355, endPoint x: 89, endPoint y: 356, distance: 31.2
click at [89, 356] on div "656,410" at bounding box center [452, 356] width 726 height 6
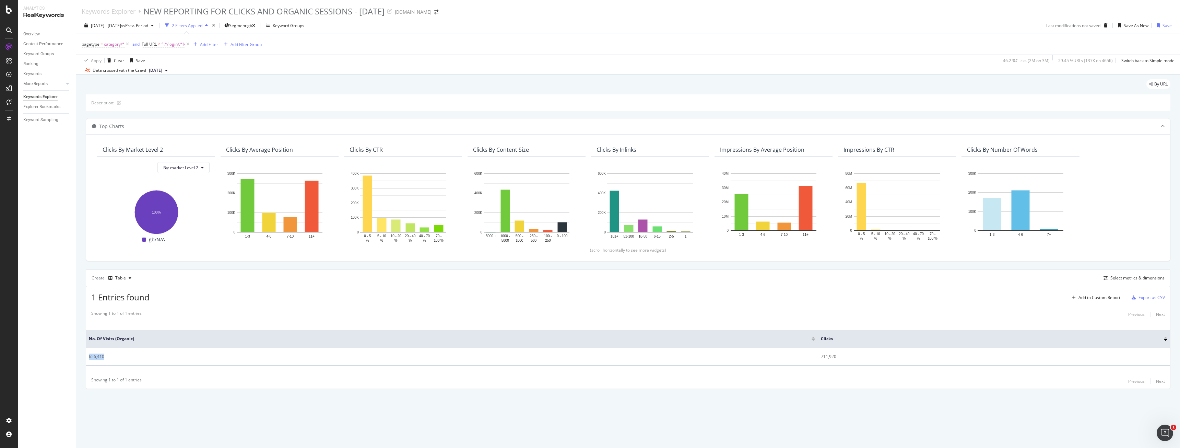
copy div "656,410"
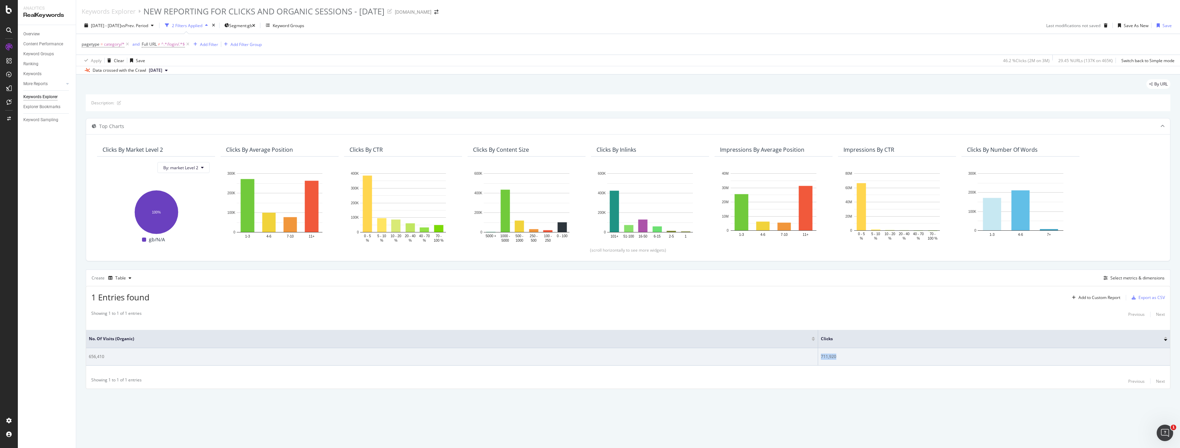
drag, startPoint x: 835, startPoint y: 354, endPoint x: 820, endPoint y: 354, distance: 14.7
click at [820, 354] on td "711,920" at bounding box center [994, 356] width 352 height 17
copy div "711,920"
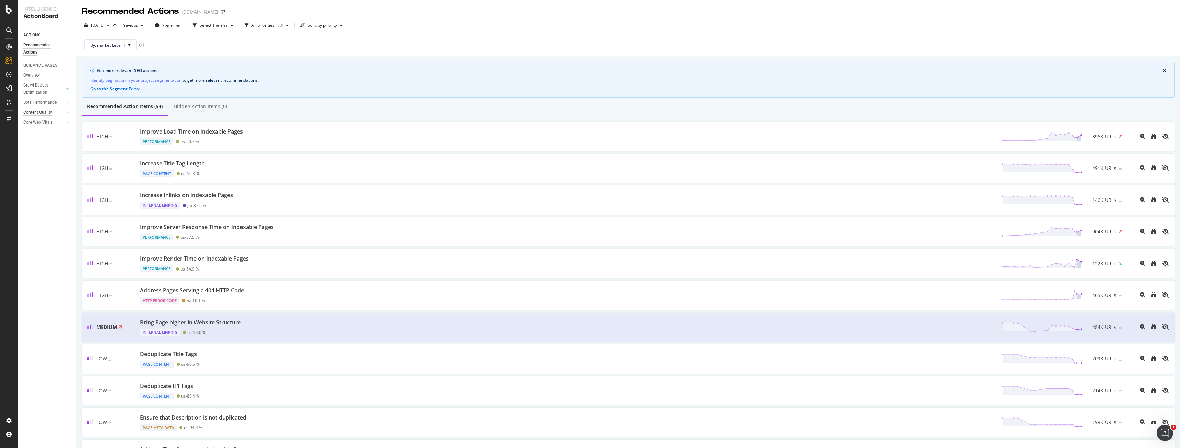
scroll to position [22, 0]
click at [33, 73] on div "Overview" at bounding box center [31, 75] width 16 height 7
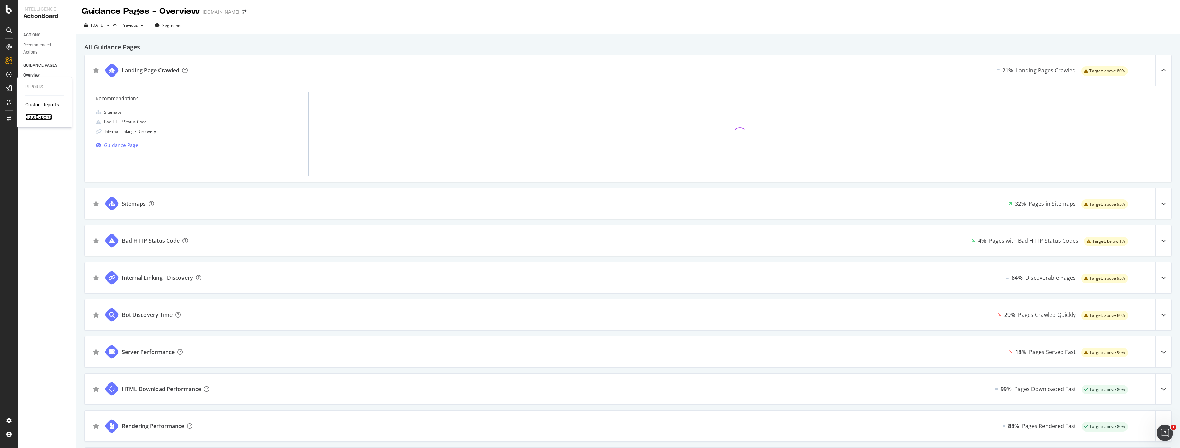
click at [39, 115] on div "DataExports" at bounding box center [38, 117] width 27 height 7
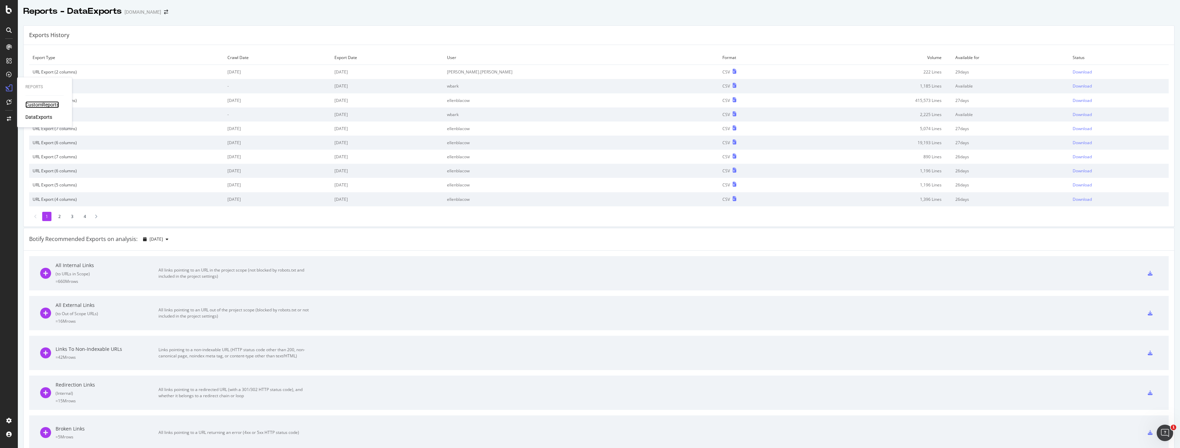
click at [46, 105] on div "CustomReports" at bounding box center [42, 104] width 34 height 7
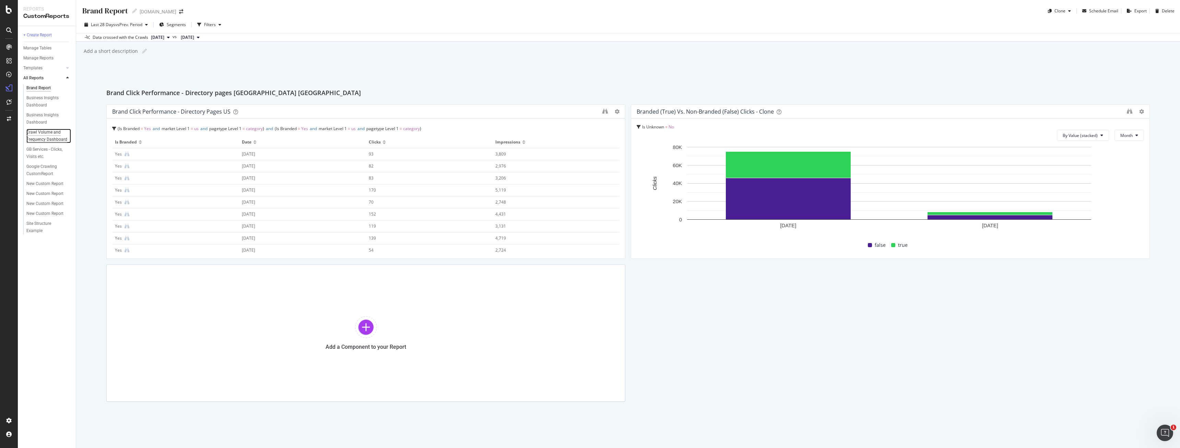
click at [49, 137] on div "Crawl Volume and Frequency Dashboard" at bounding box center [46, 136] width 41 height 14
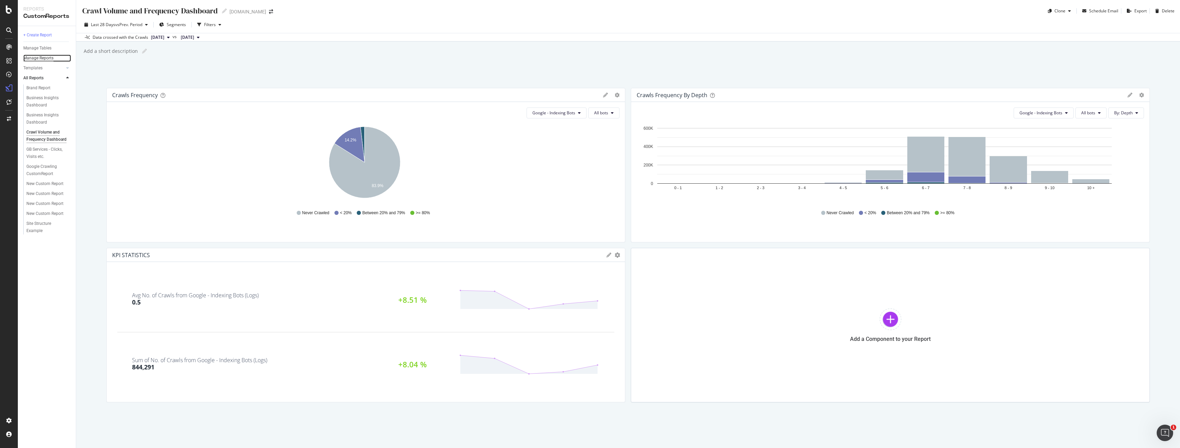
click at [39, 59] on div "Manage Reports" at bounding box center [38, 58] width 30 height 7
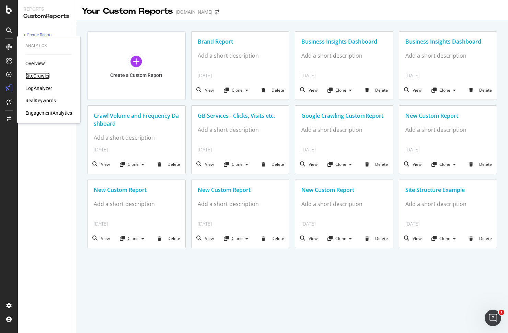
click at [37, 73] on div "SiteCrawler" at bounding box center [37, 75] width 24 height 7
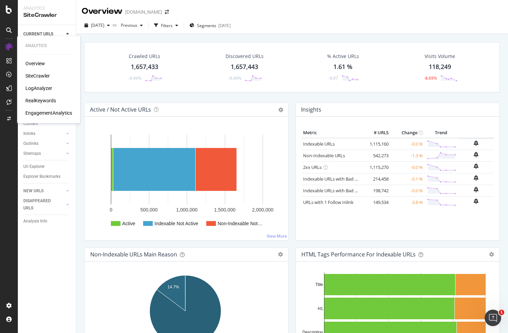
click at [33, 100] on div "RealKeywords" at bounding box center [40, 100] width 31 height 7
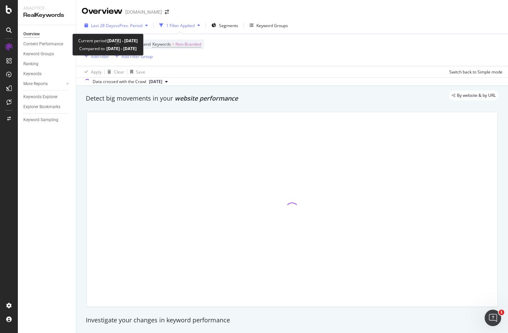
click at [127, 24] on span "vs Prev. Period" at bounding box center [128, 26] width 27 height 6
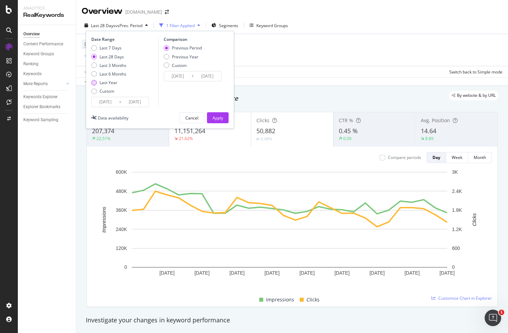
click at [118, 80] on div "Last Year" at bounding box center [108, 83] width 35 height 6
type input "[DATE]"
click at [225, 115] on button "Apply" at bounding box center [218, 117] width 22 height 11
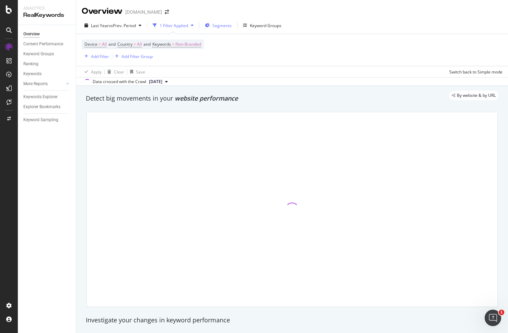
click at [229, 28] on span "Segments" at bounding box center [221, 26] width 19 height 6
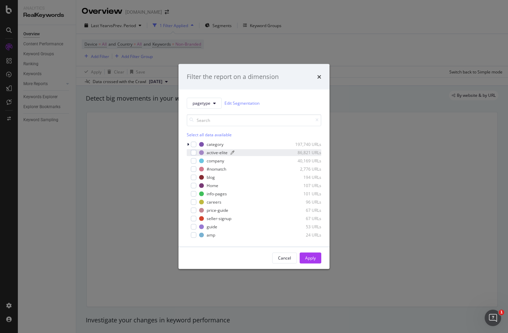
click at [214, 154] on div "active-elite" at bounding box center [216, 153] width 21 height 6
click at [190, 149] on div "modal" at bounding box center [189, 152] width 4 height 7
click at [194, 143] on div "modal" at bounding box center [193, 143] width 5 height 5
click at [316, 261] on button "Apply" at bounding box center [310, 257] width 22 height 11
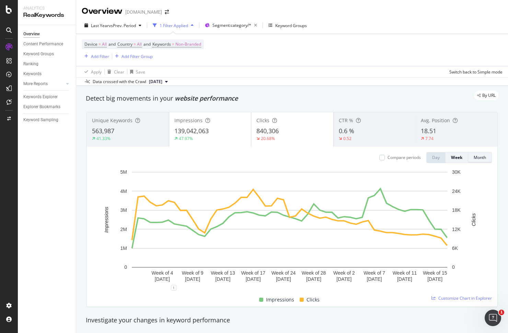
click at [473, 158] on div "Month" at bounding box center [479, 157] width 12 height 6
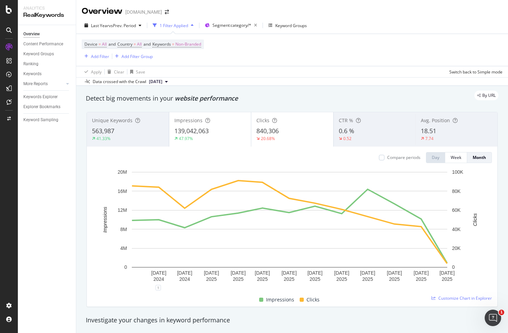
click at [208, 133] on span "139,042,063" at bounding box center [191, 131] width 34 height 8
